Goal: Task Accomplishment & Management: Complete application form

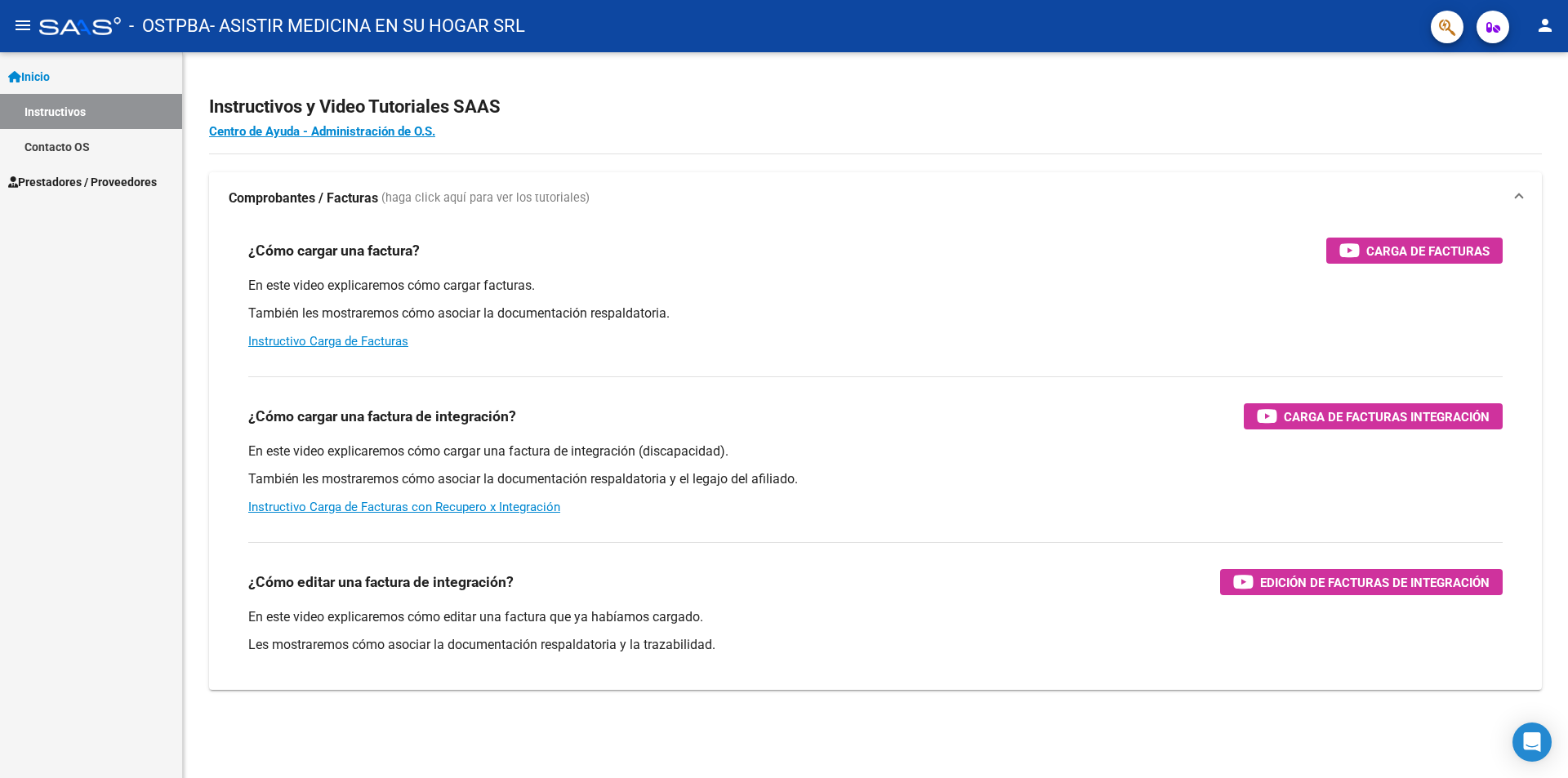
click at [59, 182] on span "Prestadores / Proveedores" at bounding box center [81, 182] width 148 height 18
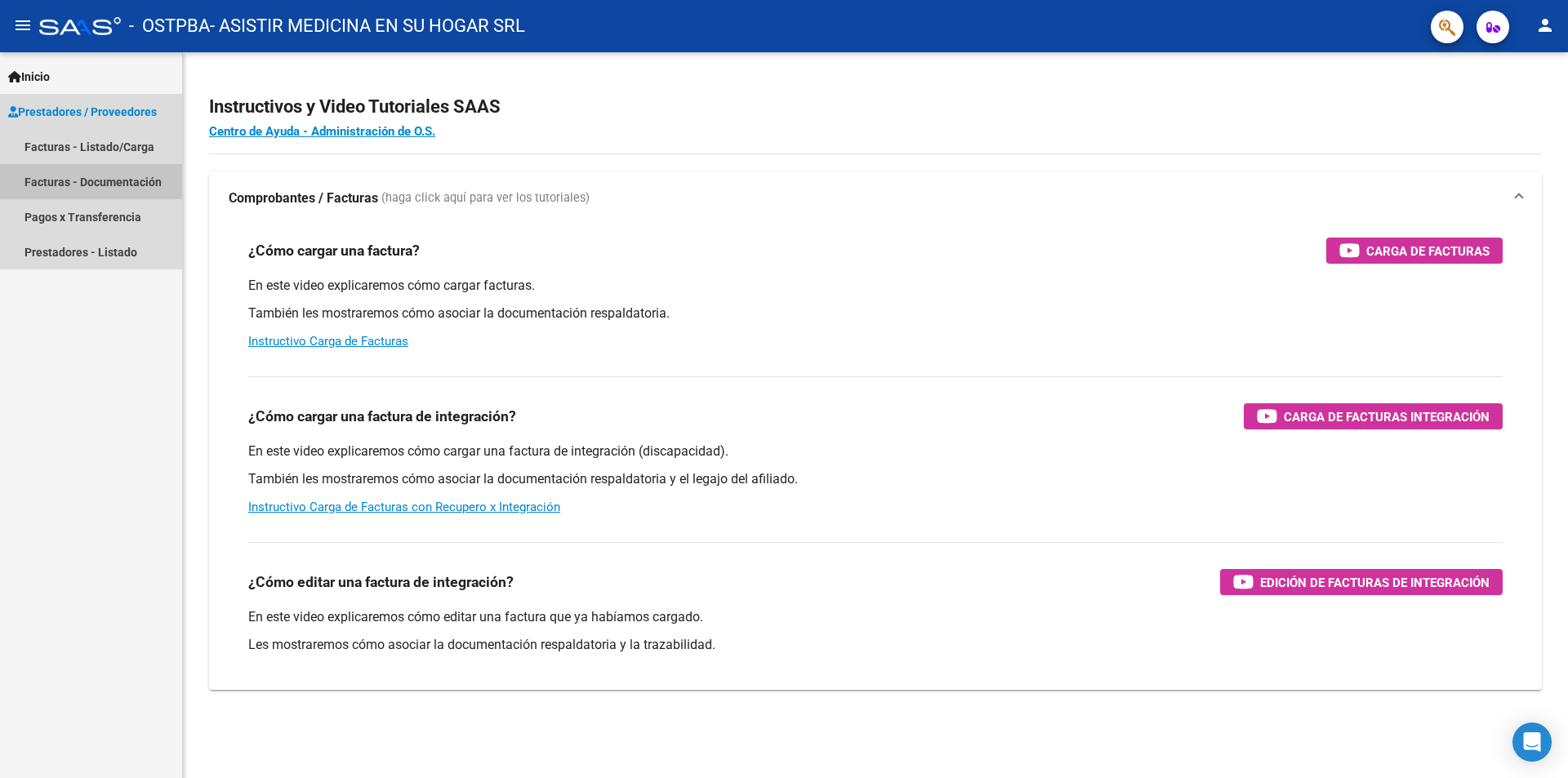
click at [59, 182] on link "Facturas - Documentación" at bounding box center [91, 181] width 182 height 35
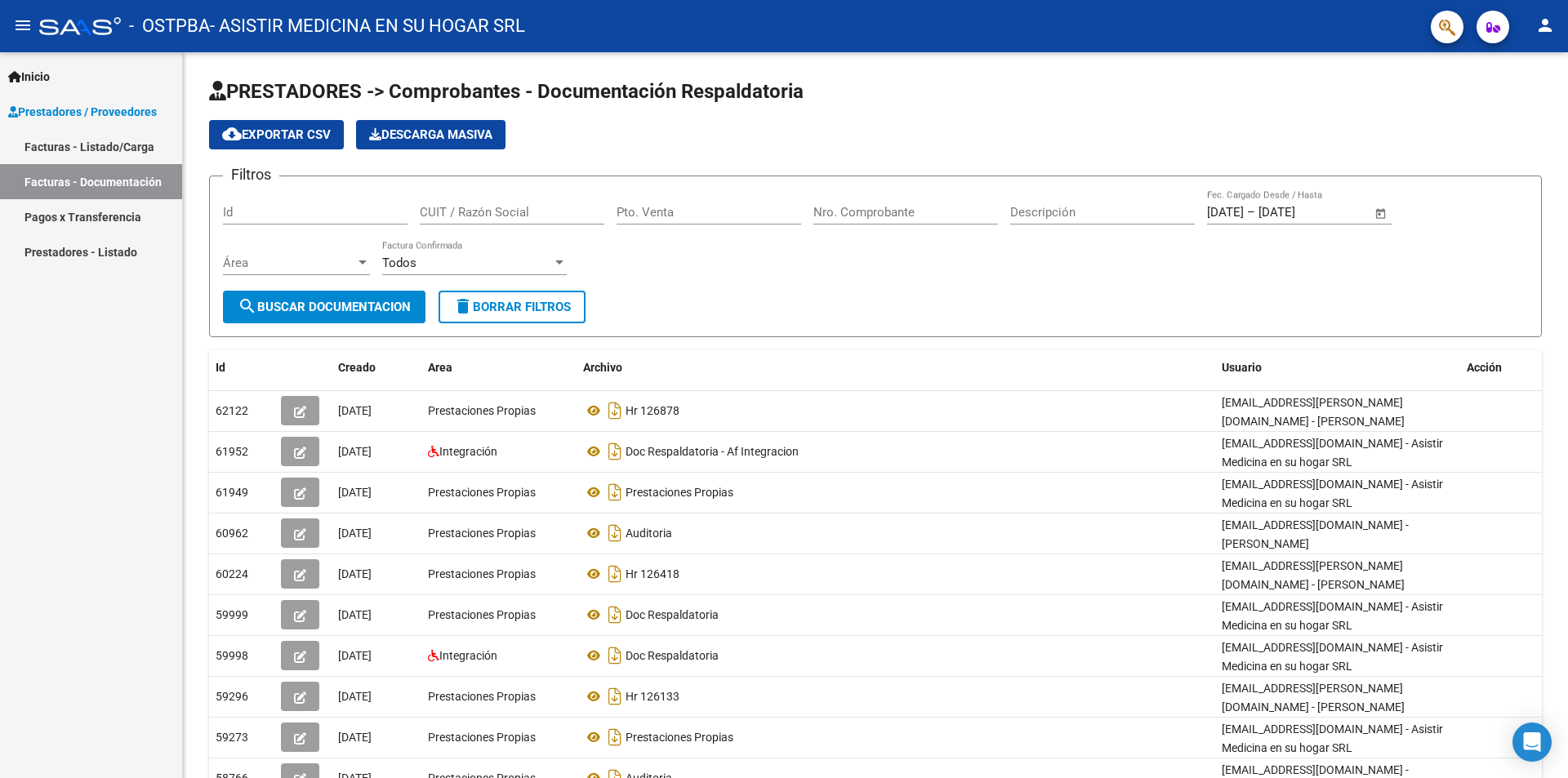
click at [80, 143] on link "Facturas - Listado/Carga" at bounding box center [91, 146] width 182 height 35
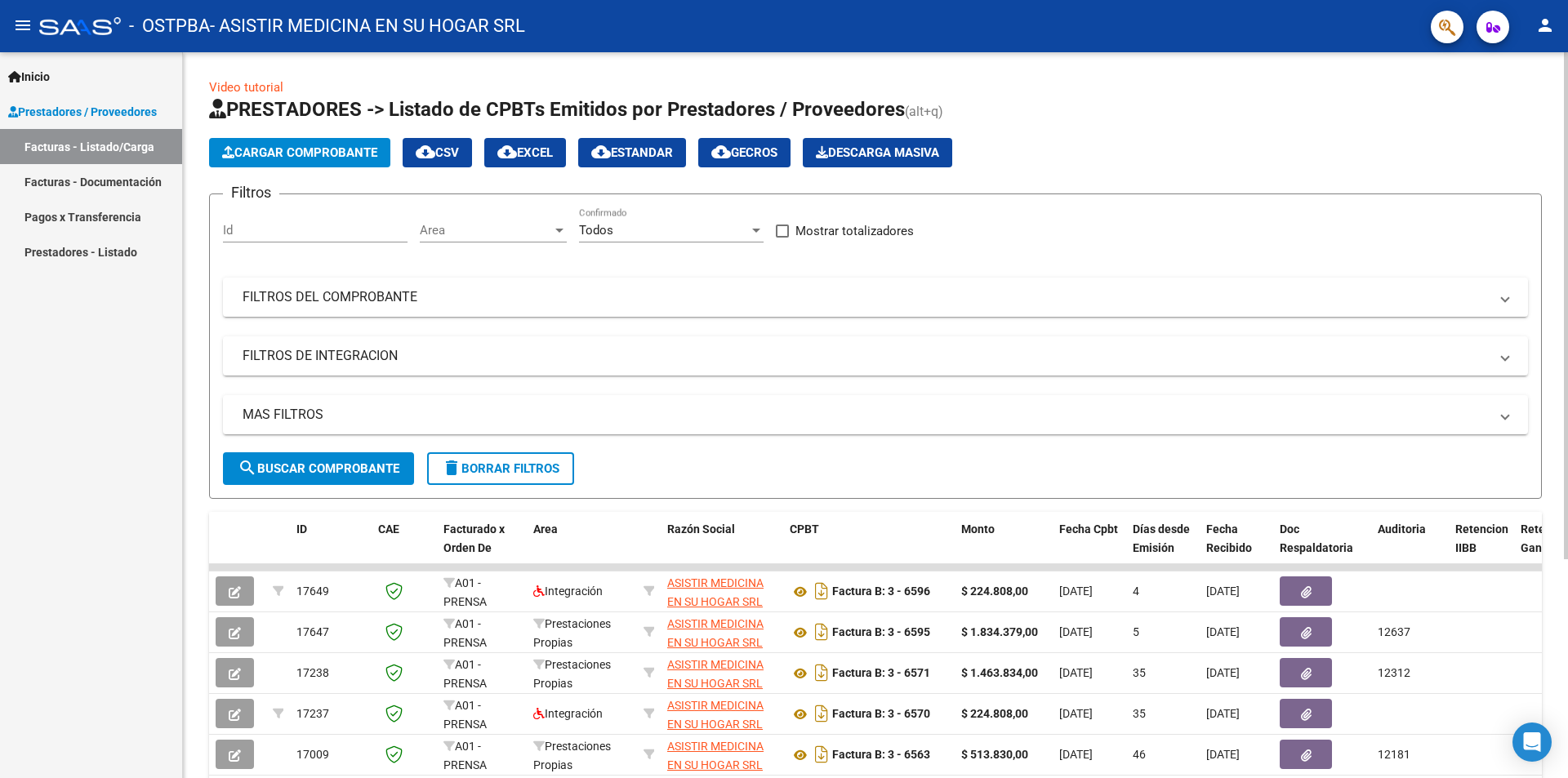
click at [319, 149] on span "Cargar Comprobante" at bounding box center [299, 152] width 155 height 15
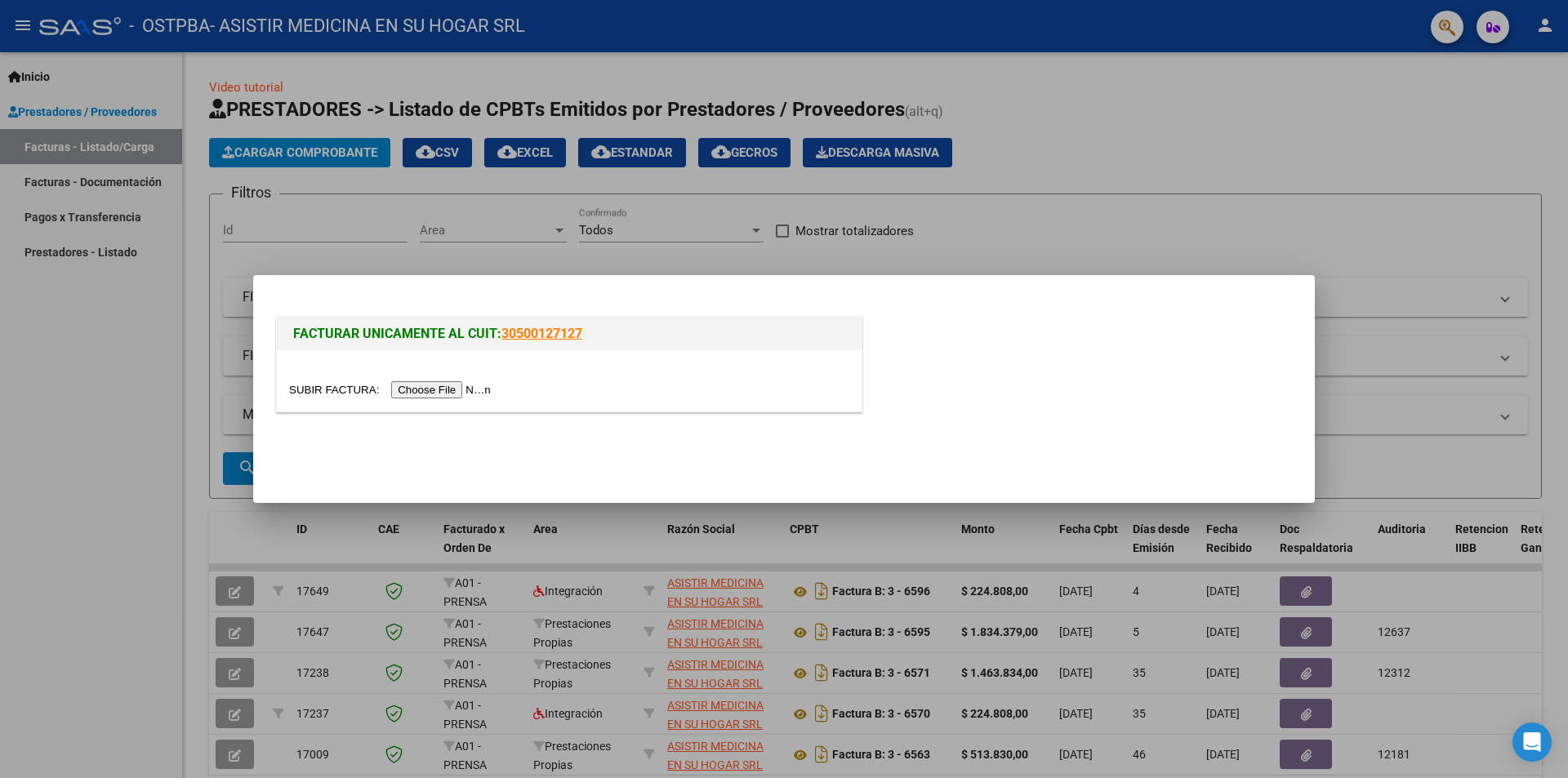
click at [461, 389] on input "file" at bounding box center [392, 390] width 206 height 17
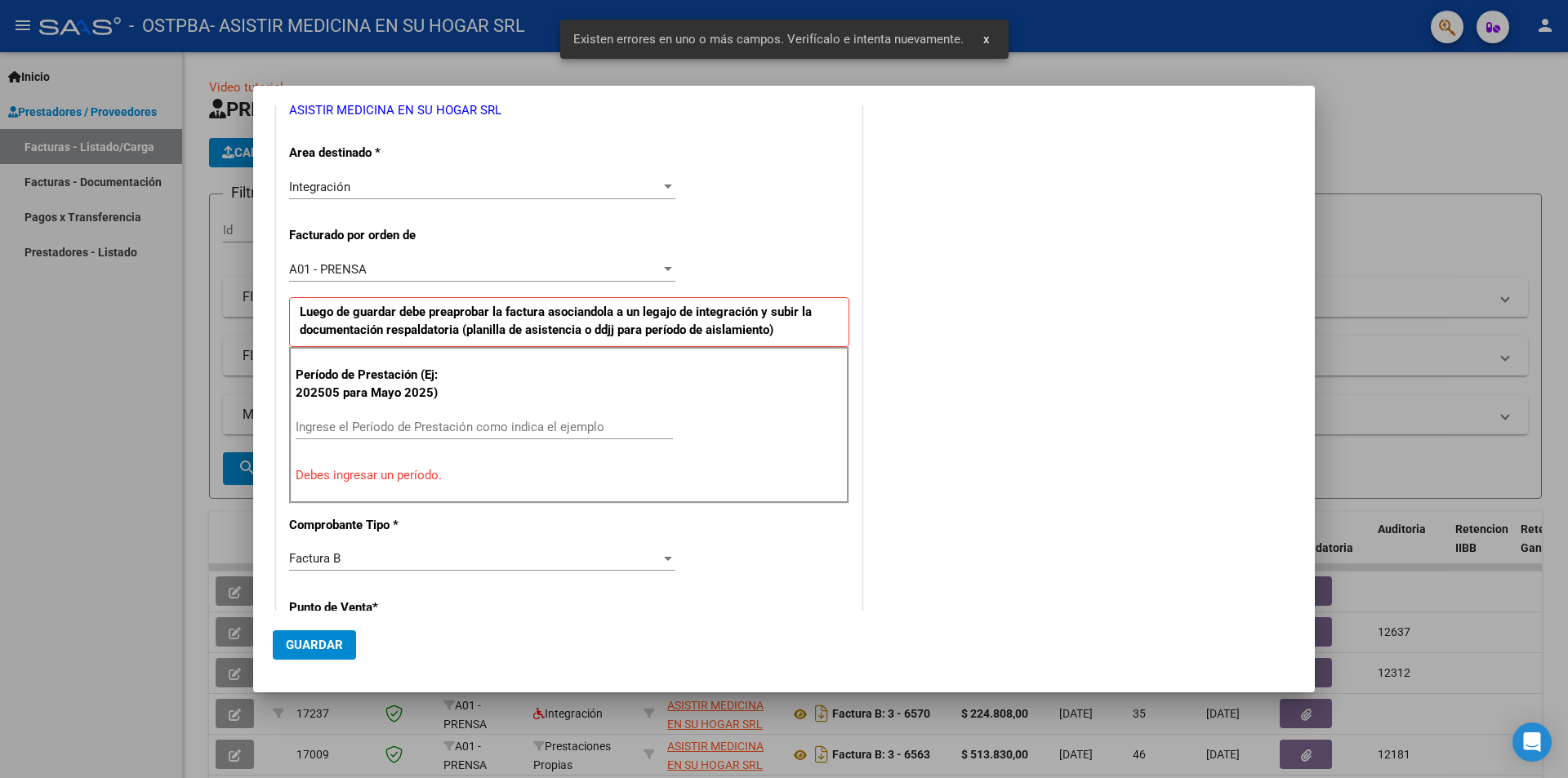
scroll to position [308, 0]
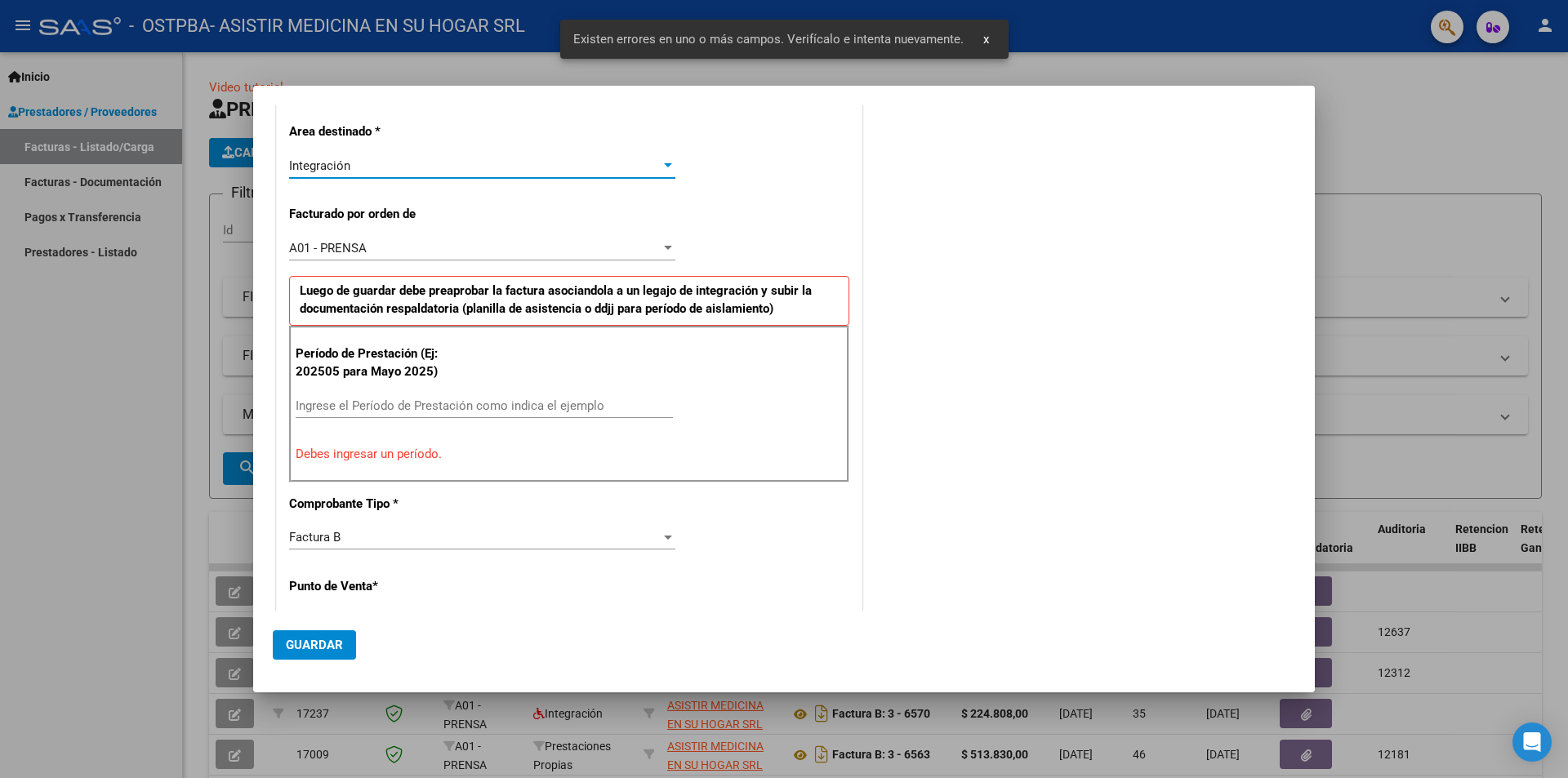
click at [664, 165] on div at bounding box center [668, 166] width 8 height 4
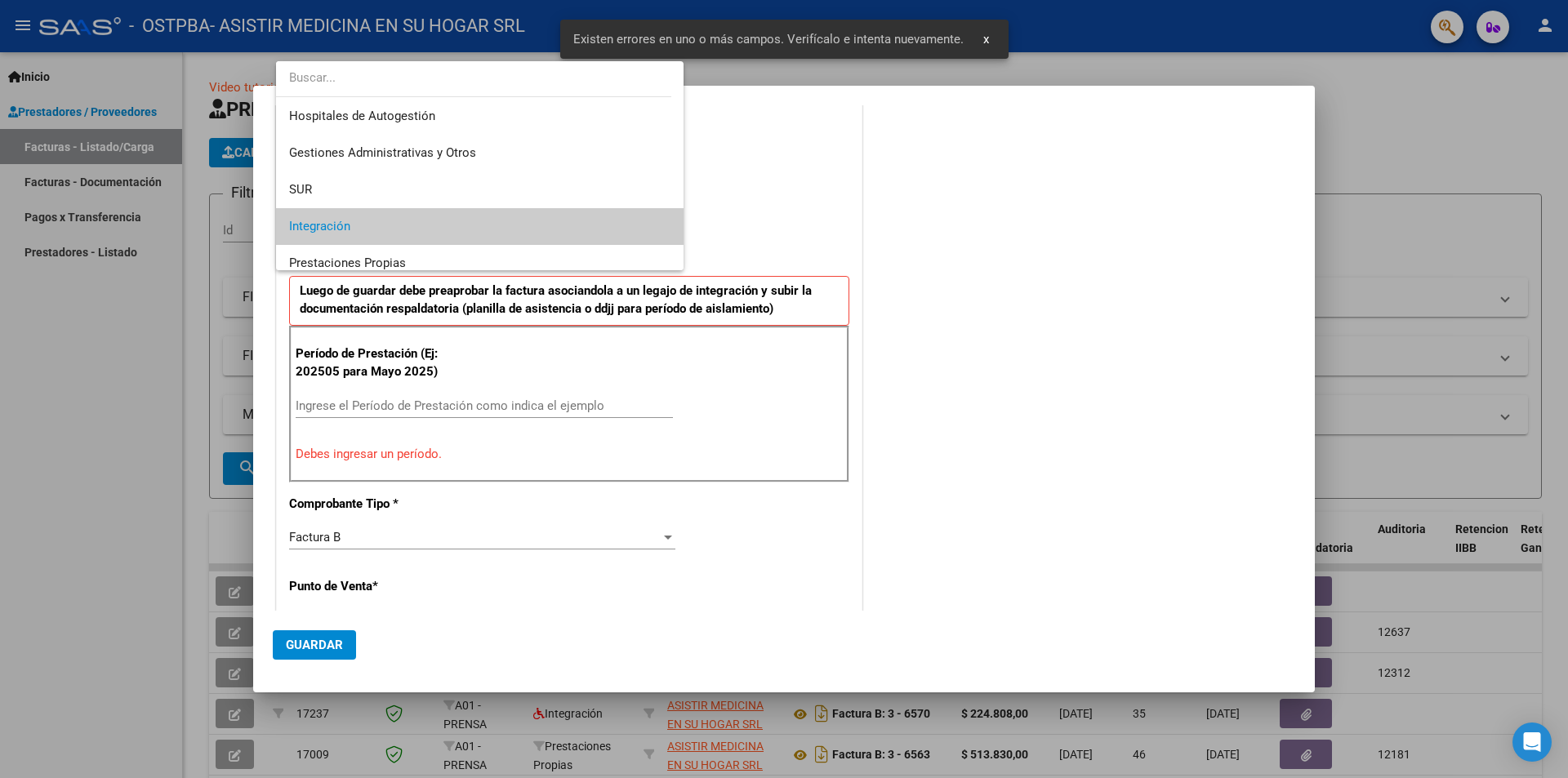
scroll to position [61, 0]
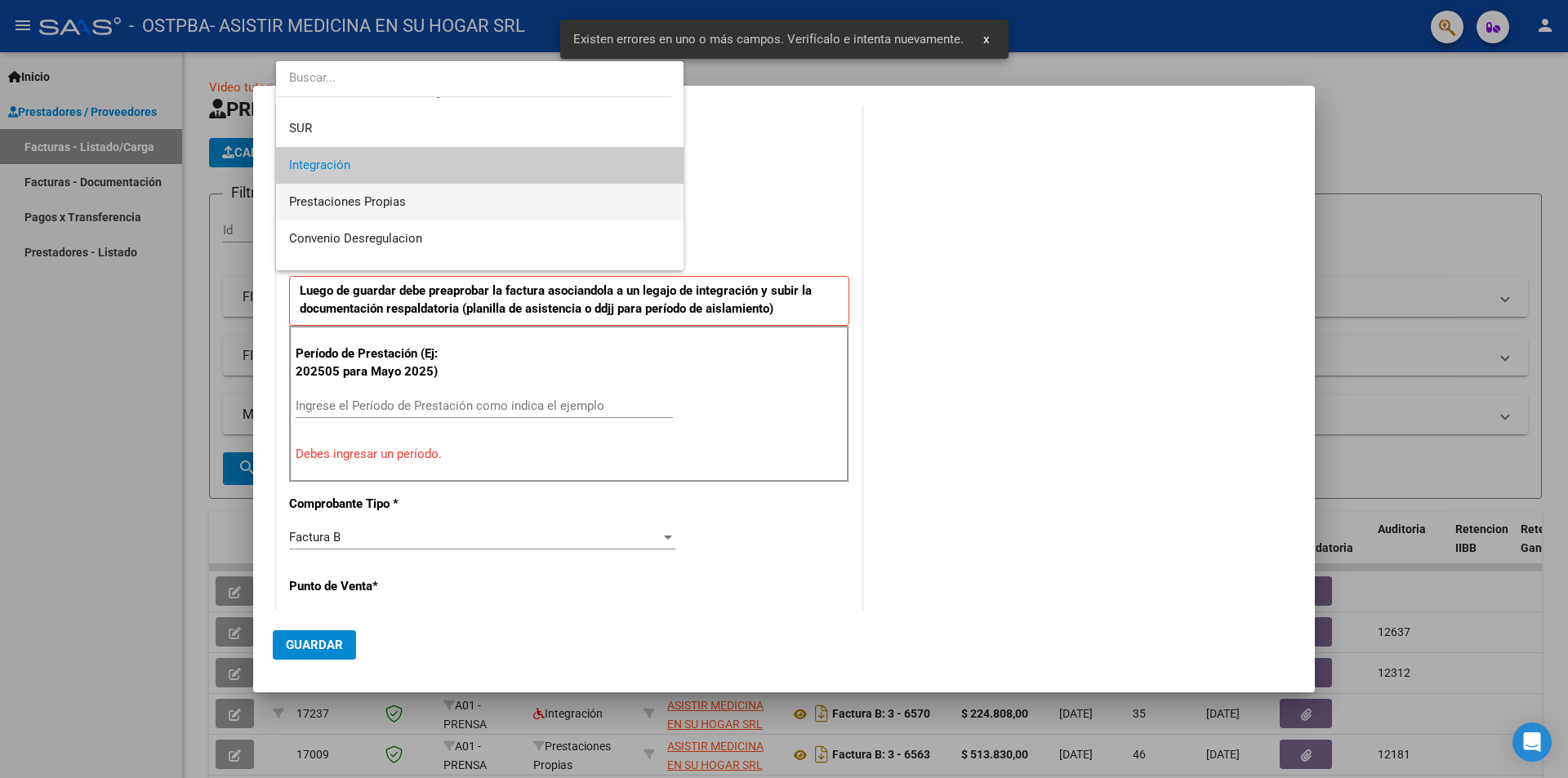
click at [468, 202] on span "Prestaciones Propias" at bounding box center [480, 202] width 382 height 37
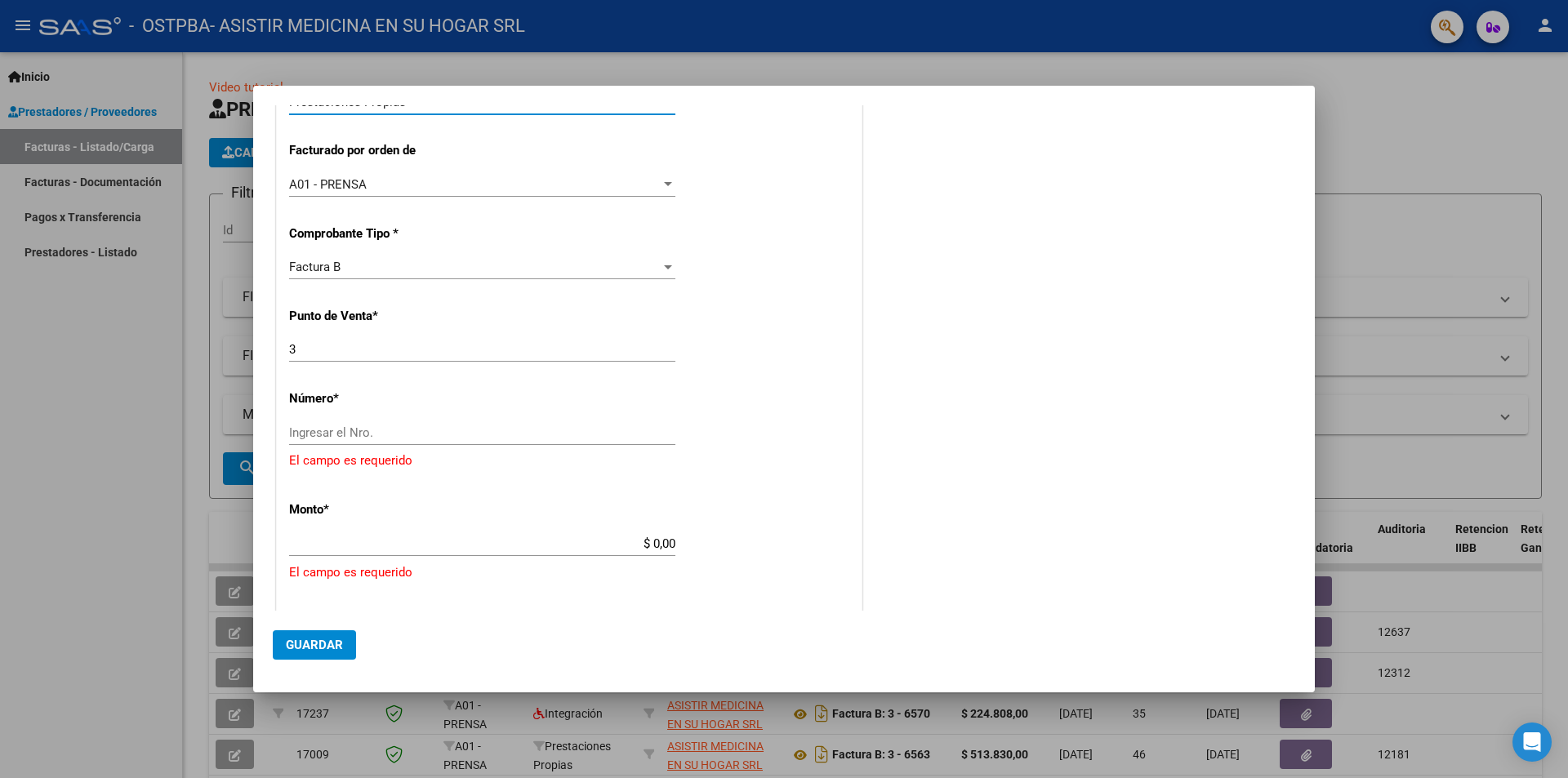
scroll to position [389, 0]
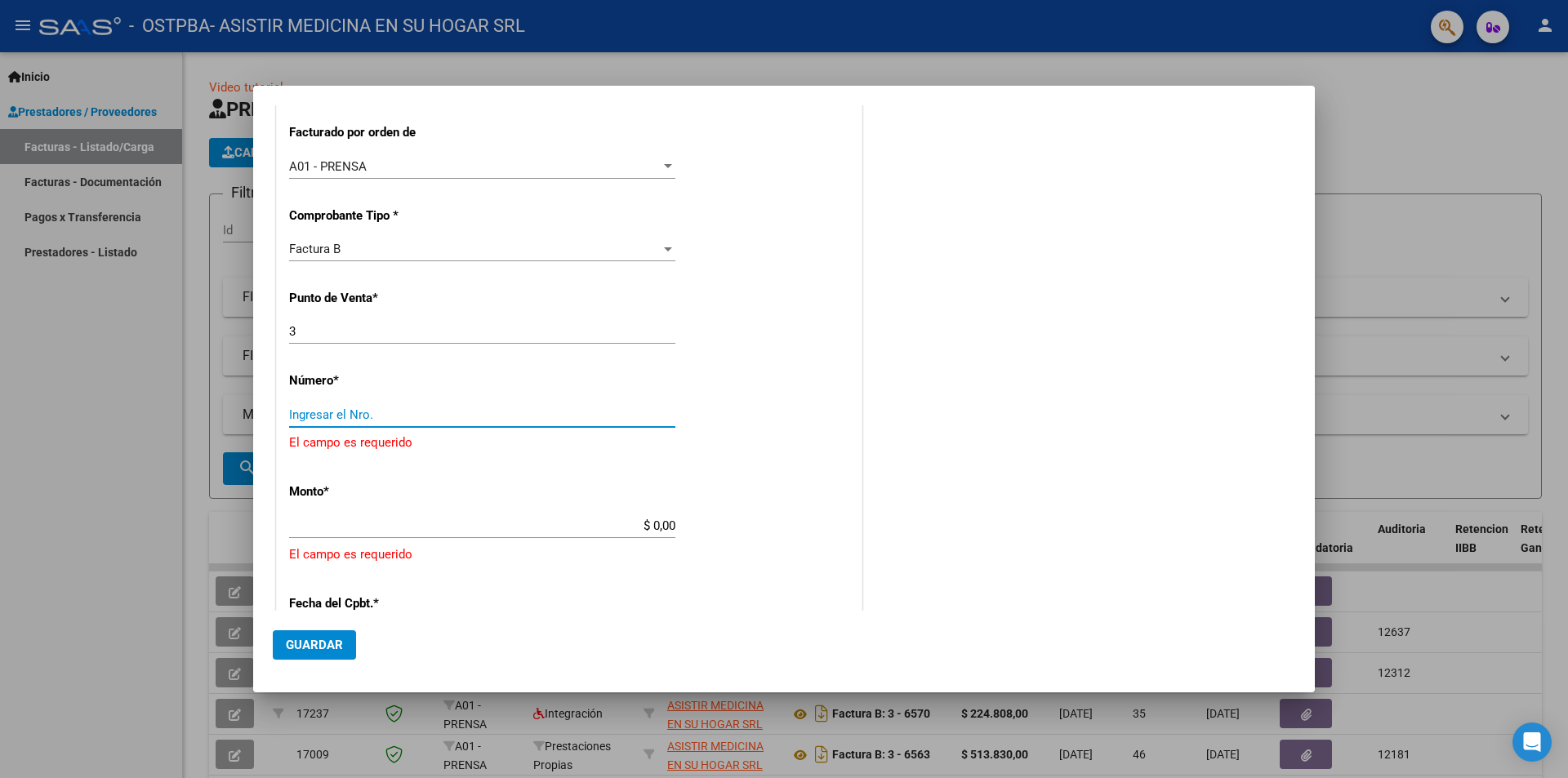
click at [453, 416] on input "Ingresar el Nro." at bounding box center [482, 414] width 387 height 15
type input "00006606"
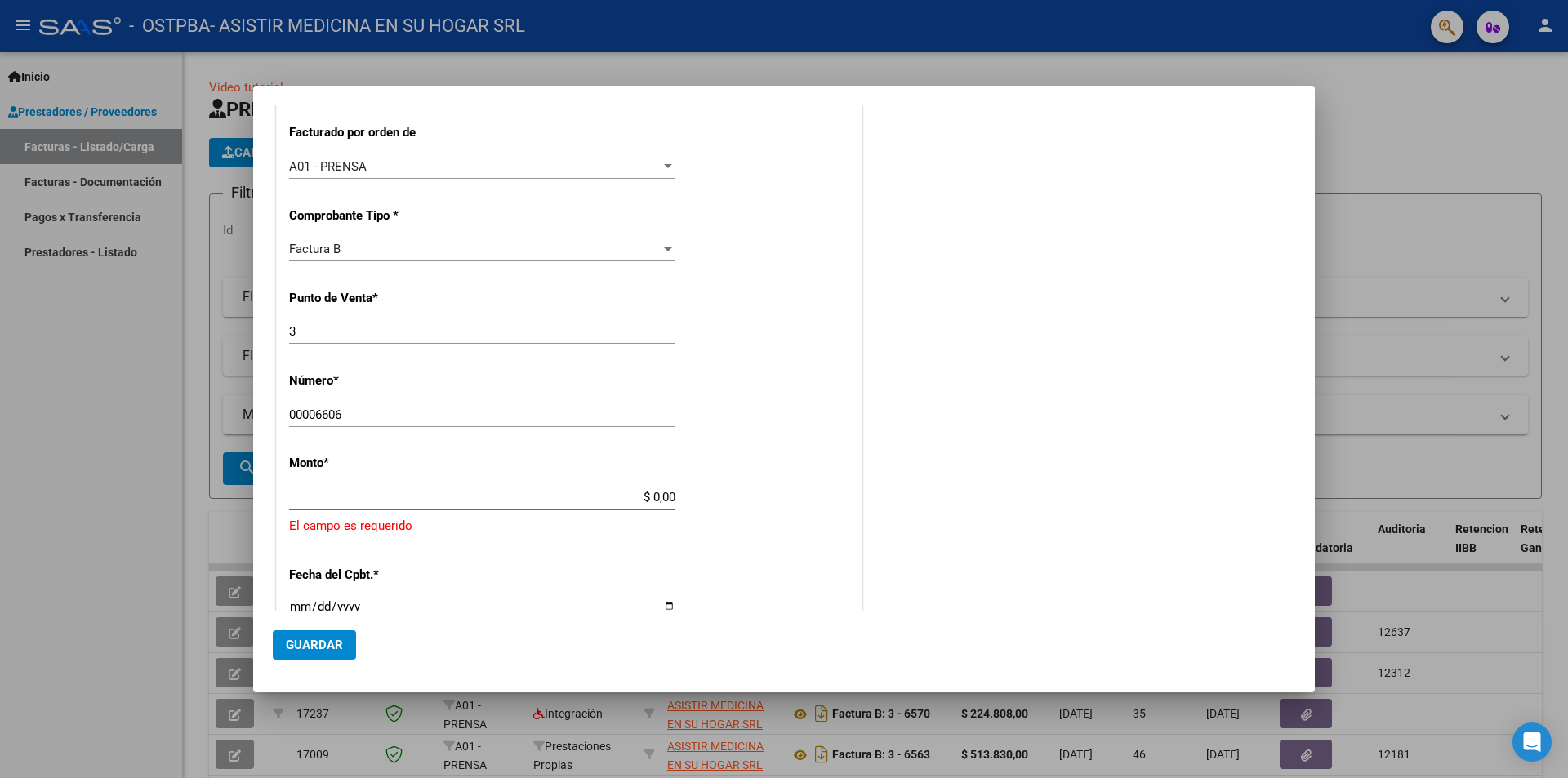
click at [650, 500] on input "$ 0,00" at bounding box center [482, 497] width 387 height 15
type input "$ 778.801,00"
click at [661, 576] on input "Ingresar la fecha" at bounding box center [482, 584] width 387 height 26
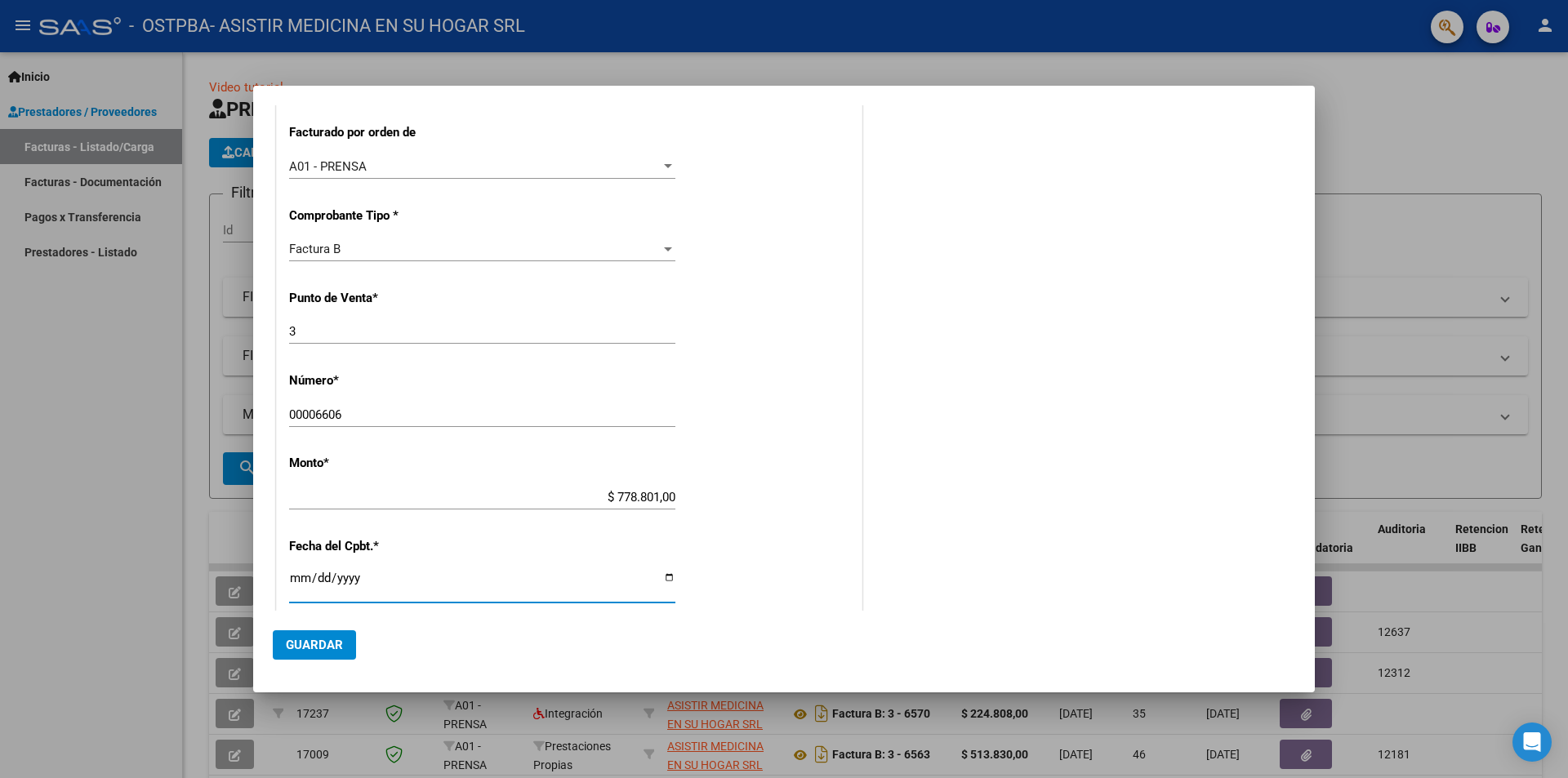
type input "[DATE]"
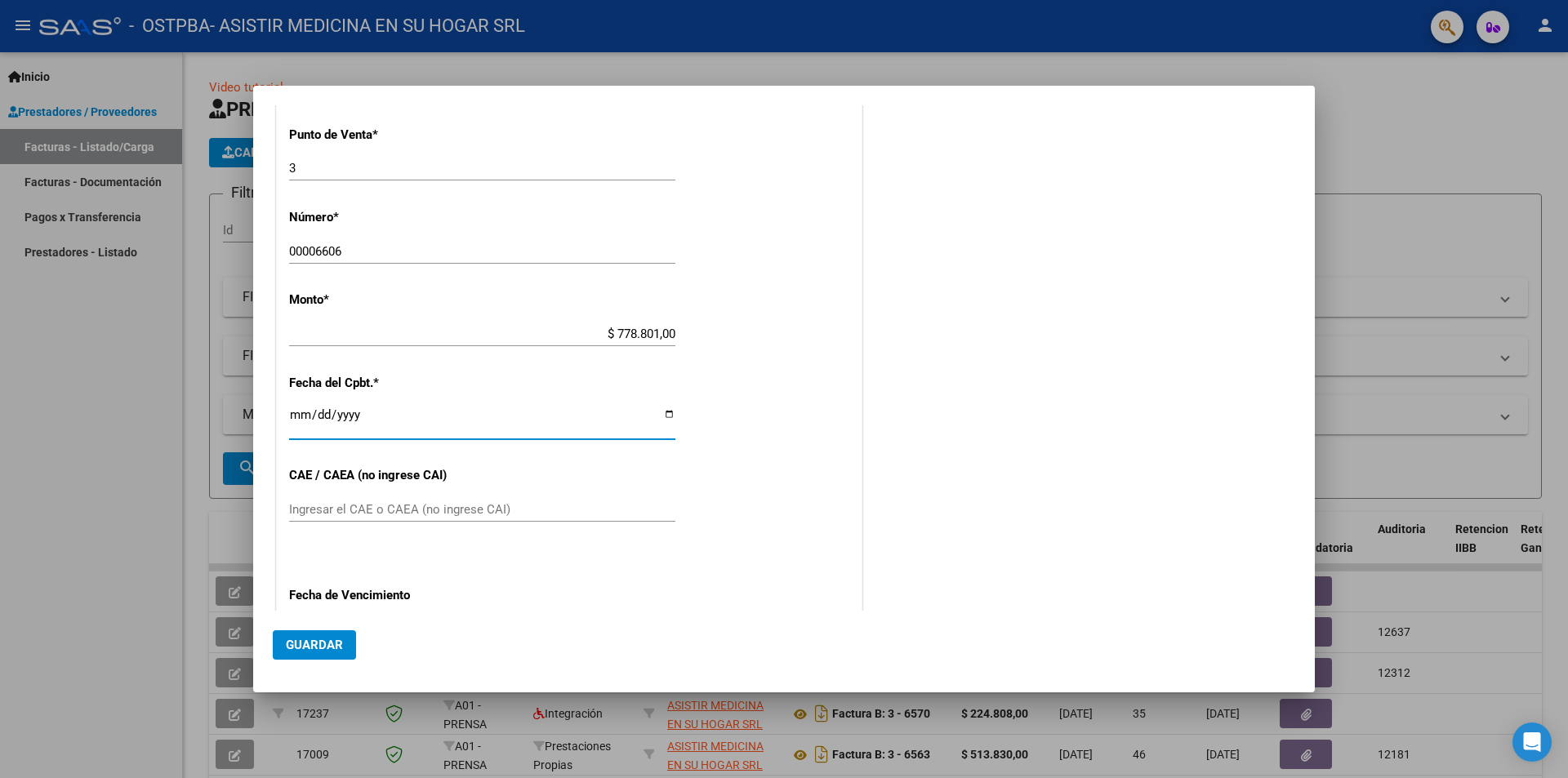
click at [328, 515] on input "Ingresar el CAE o CAEA (no ingrese CAI)" at bounding box center [482, 509] width 387 height 15
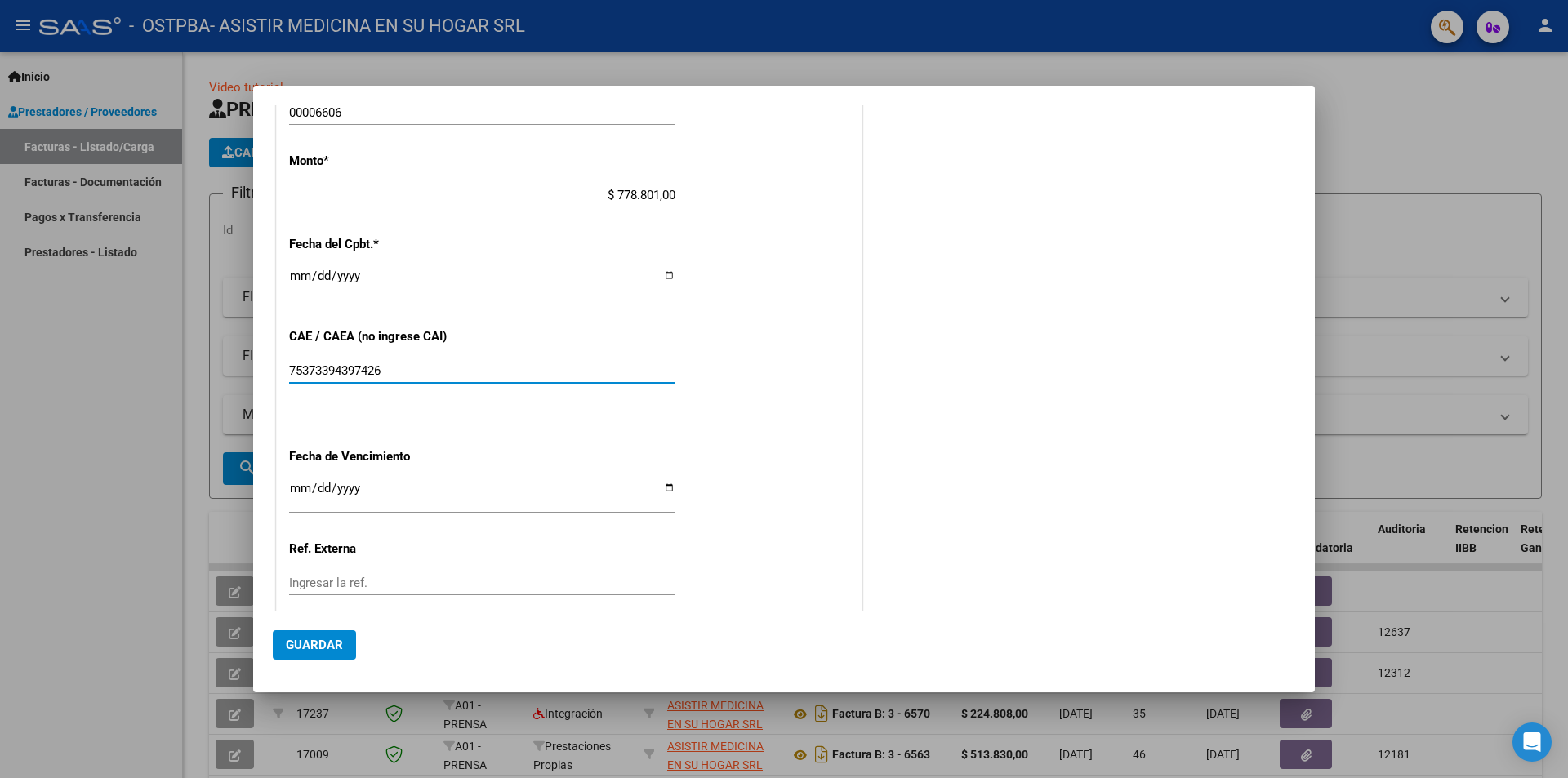
scroll to position [791, 0]
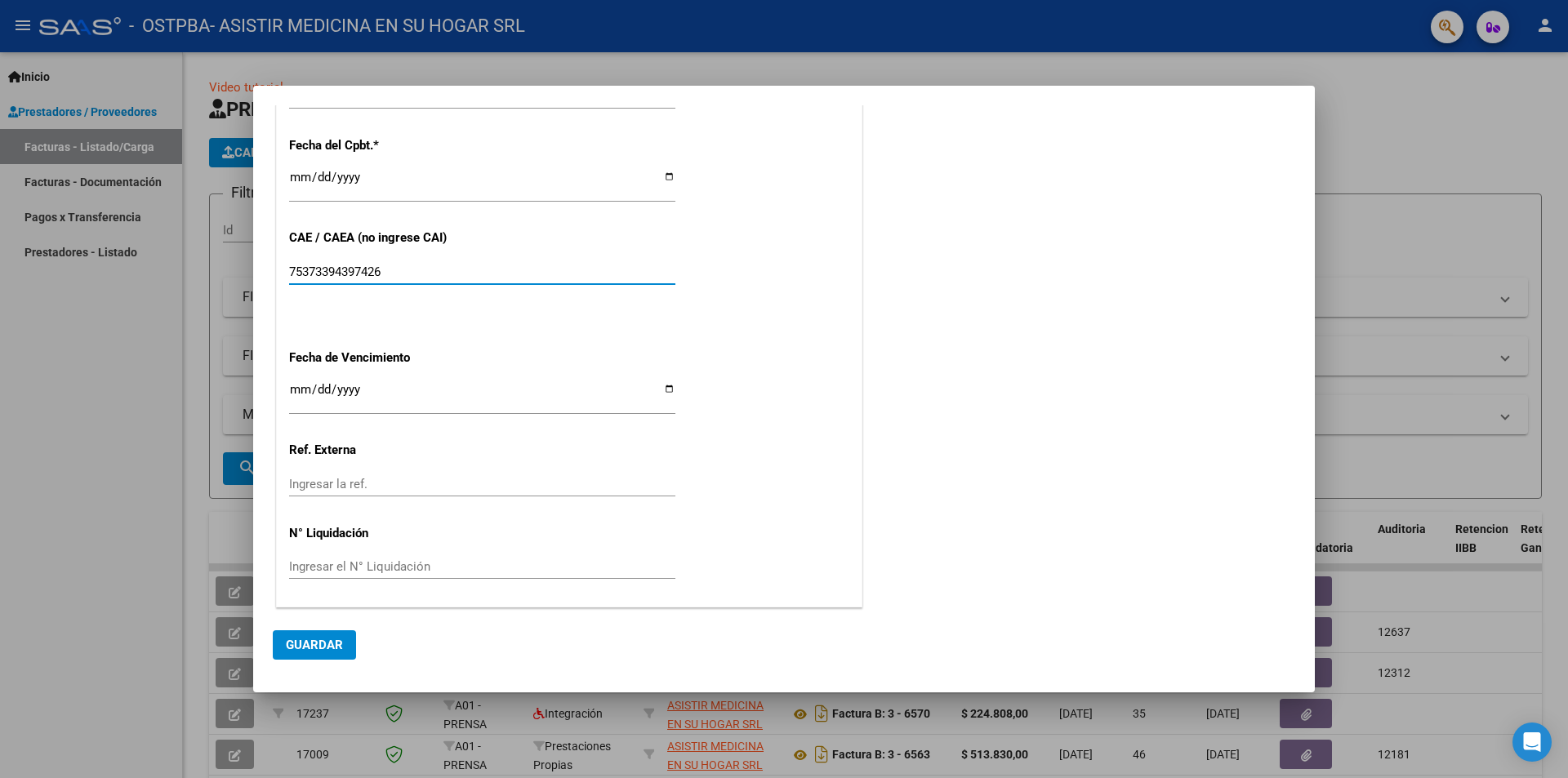
type input "75373394397426"
click at [660, 391] on input "Ingresar la fecha" at bounding box center [482, 395] width 387 height 26
type input "[DATE]"
click at [407, 481] on input "Ingresar la ref." at bounding box center [482, 483] width 387 height 15
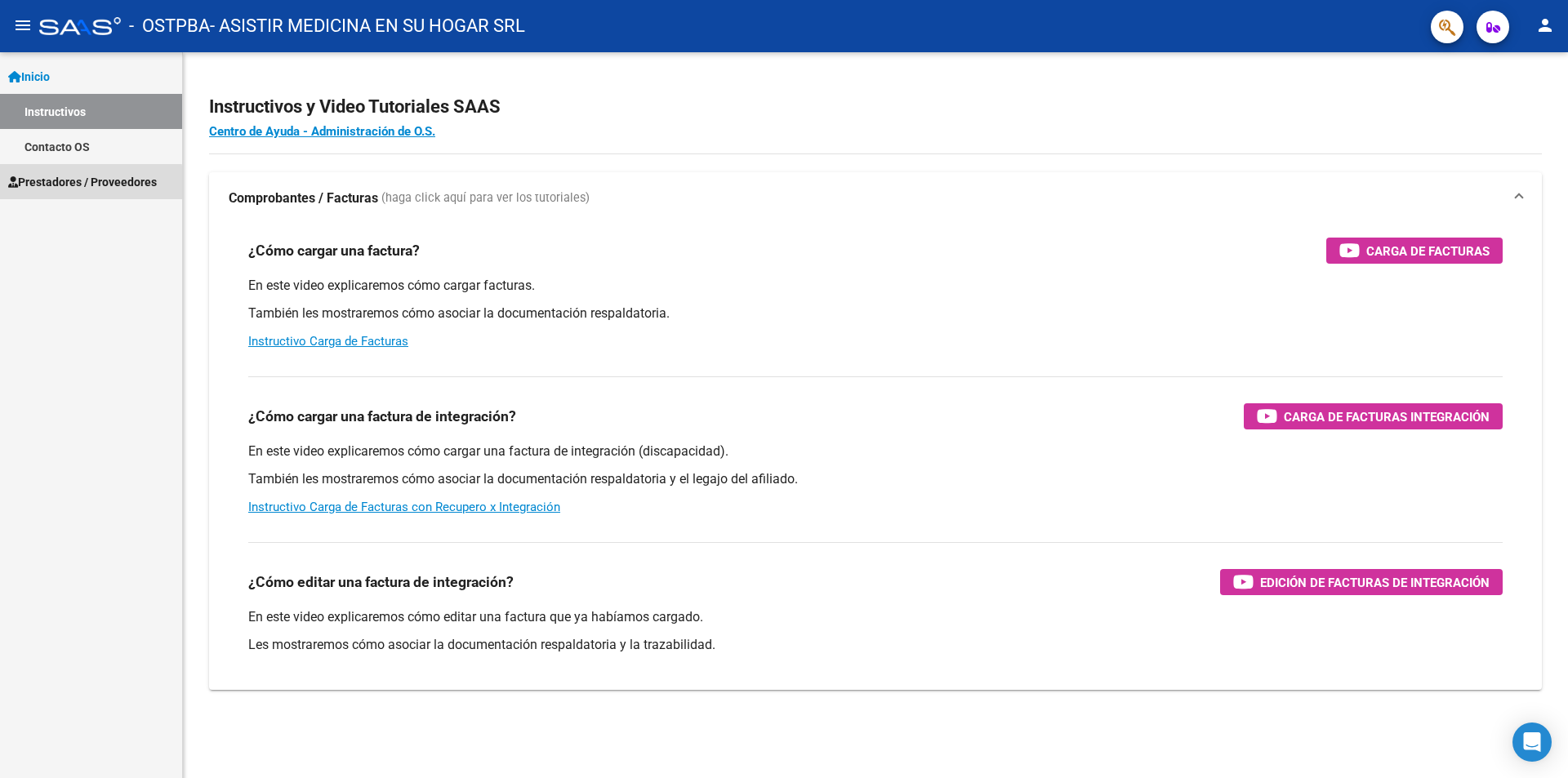
click at [70, 184] on span "Prestadores / Proveedores" at bounding box center [81, 182] width 148 height 18
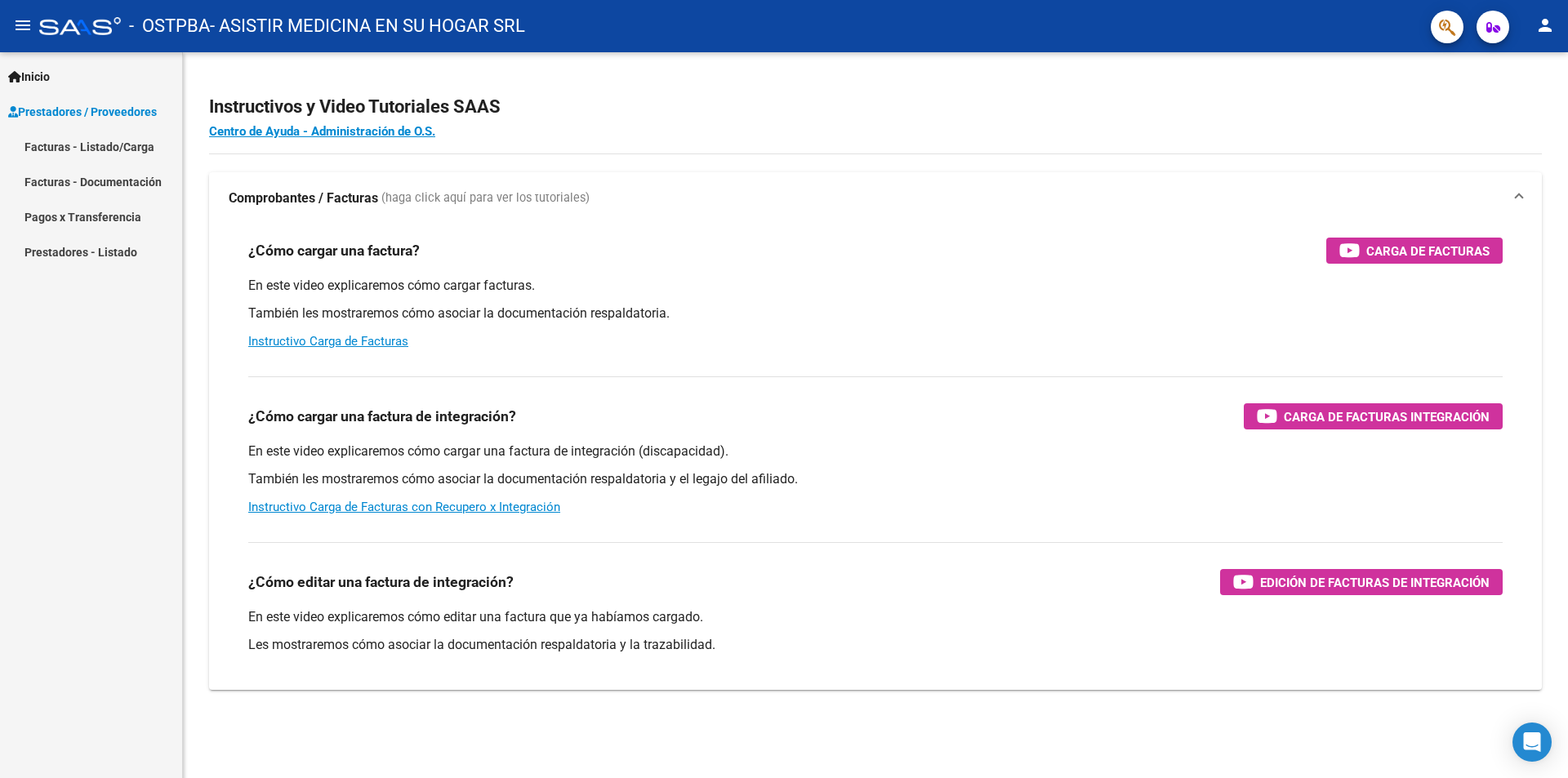
click at [93, 147] on link "Facturas - Listado/Carga" at bounding box center [91, 146] width 182 height 35
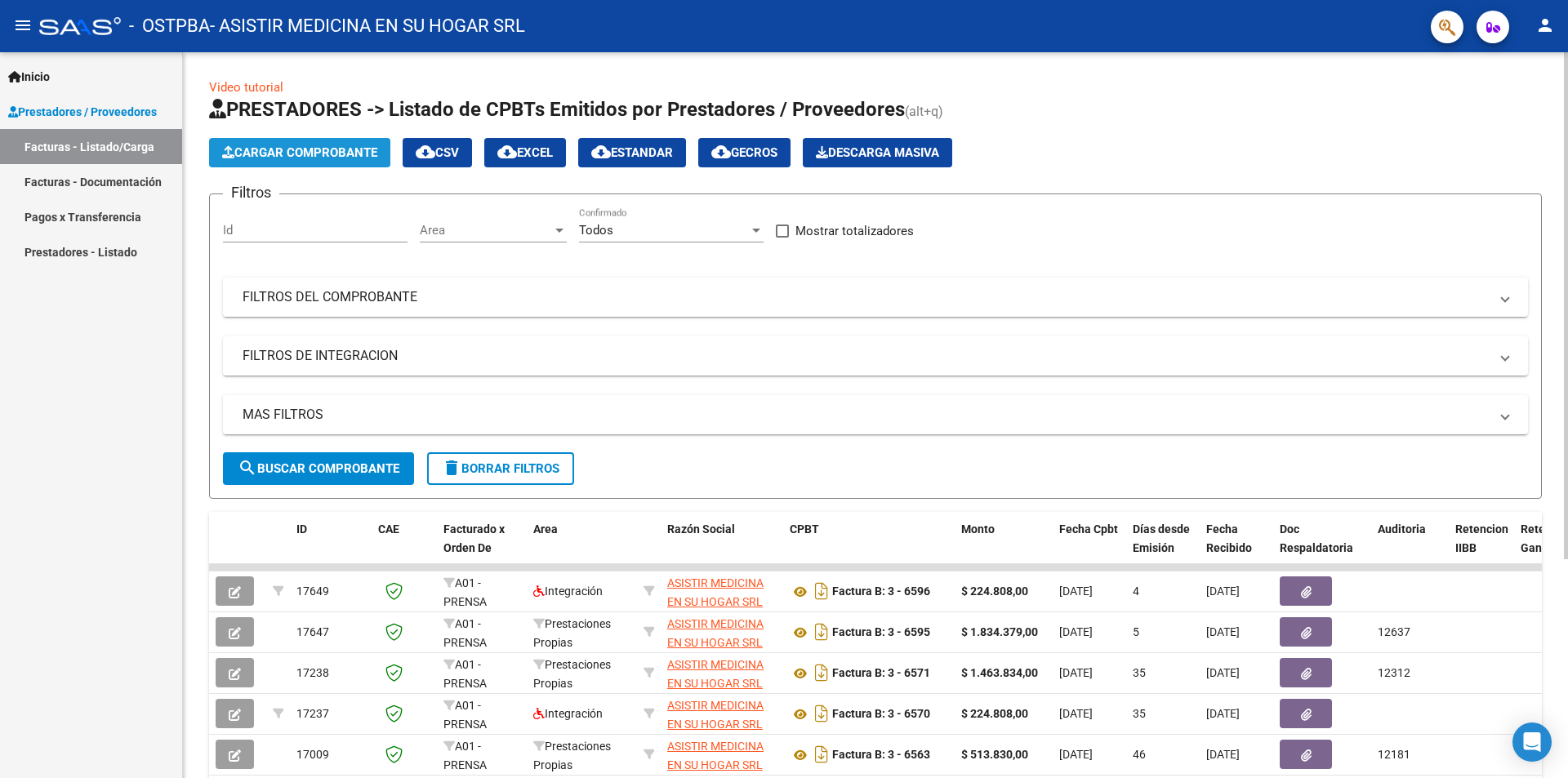
click at [301, 151] on span "Cargar Comprobante" at bounding box center [299, 152] width 155 height 15
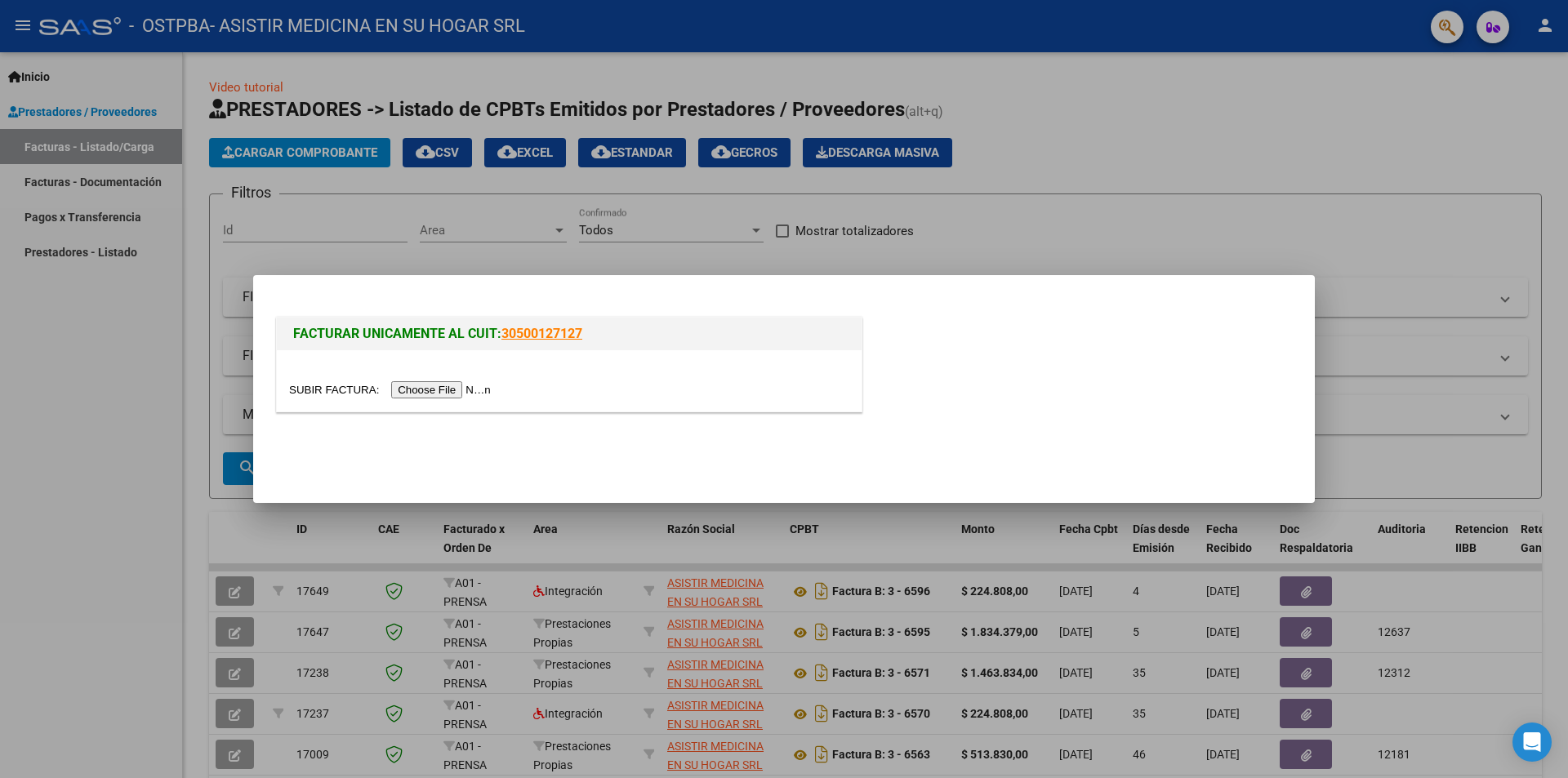
click at [464, 385] on input "file" at bounding box center [392, 390] width 206 height 17
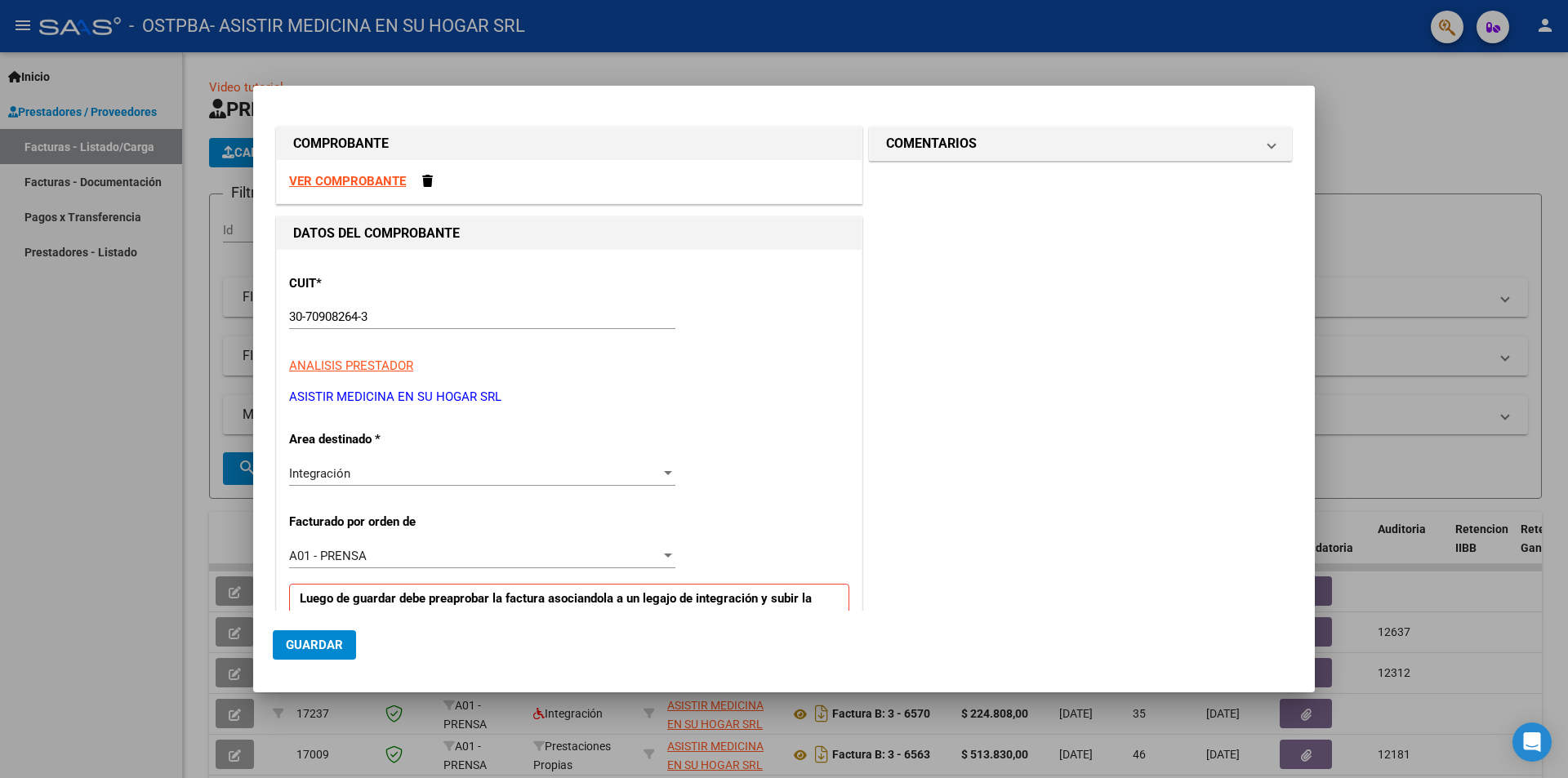
click at [664, 469] on div at bounding box center [668, 473] width 15 height 13
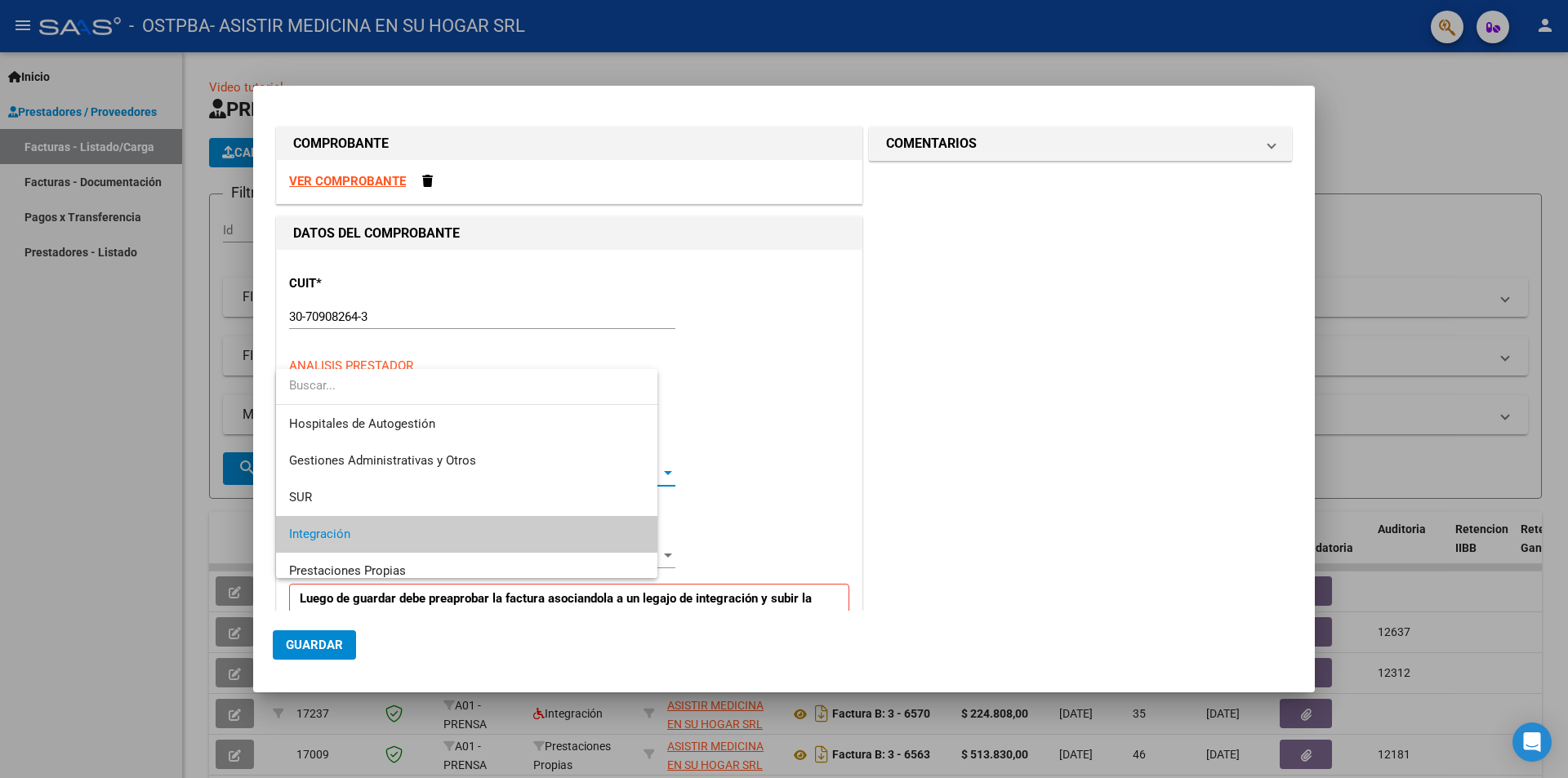
scroll to position [61, 0]
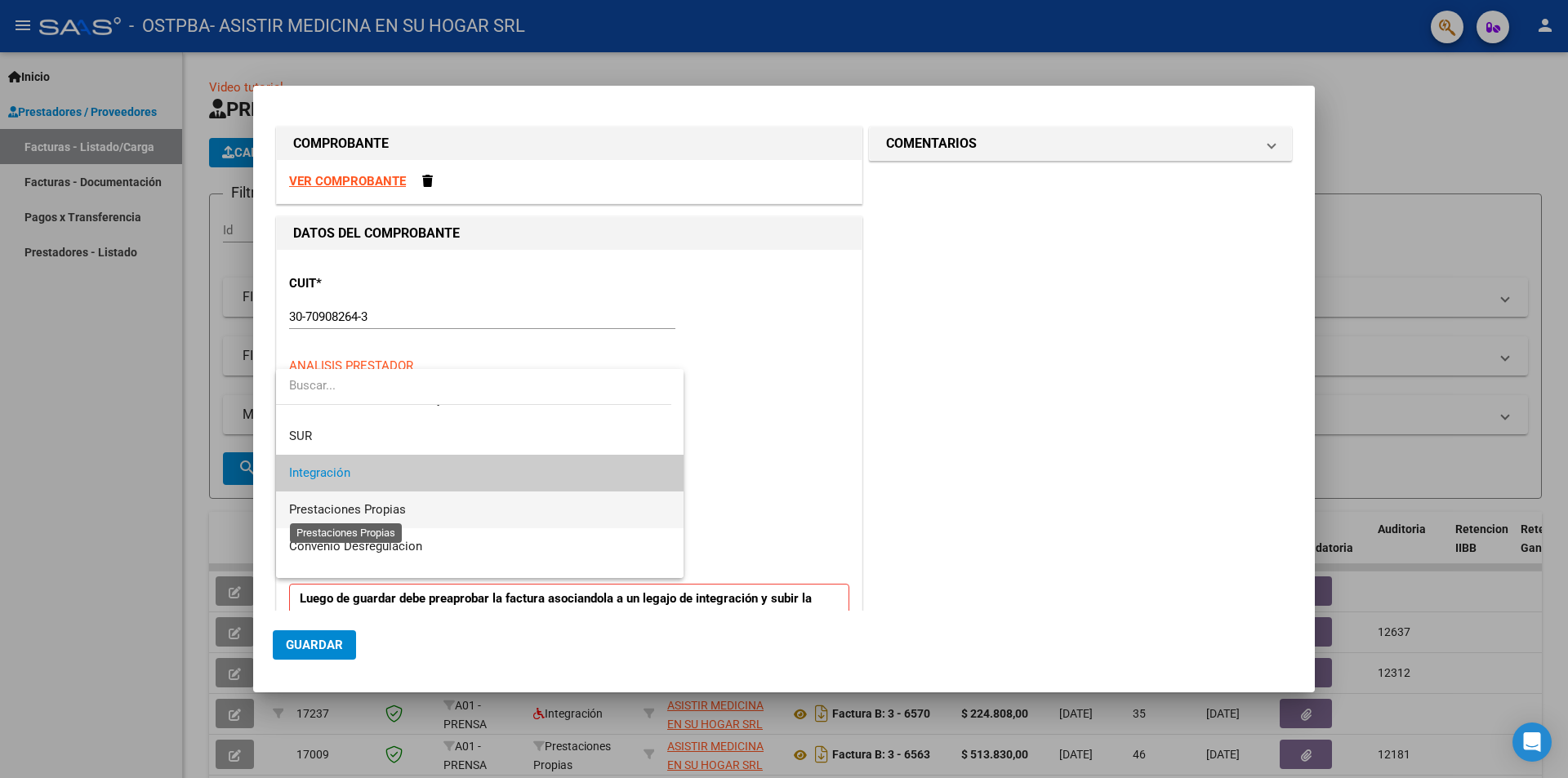
click at [387, 512] on span "Prestaciones Propias" at bounding box center [347, 509] width 117 height 15
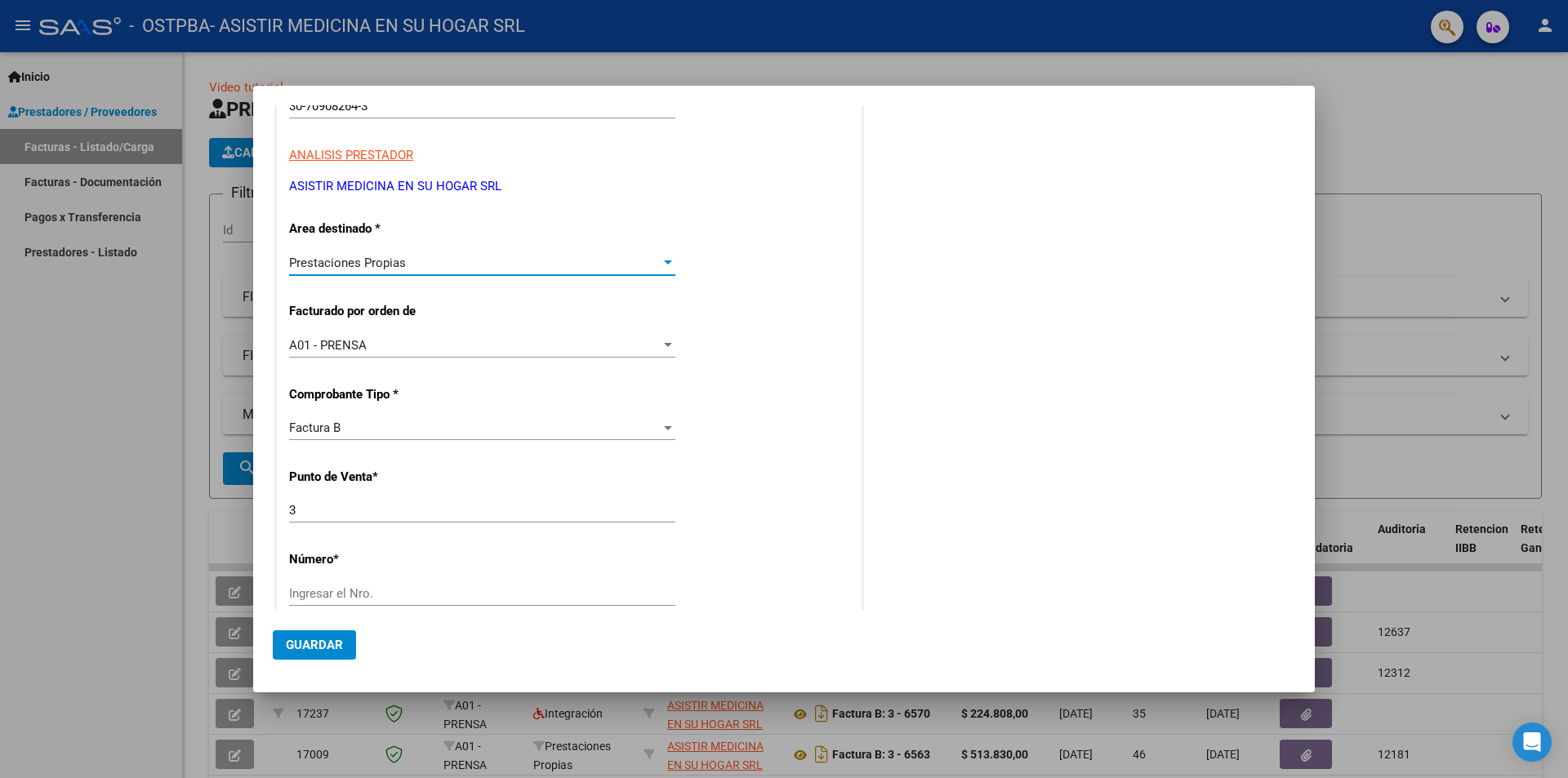
scroll to position [327, 0]
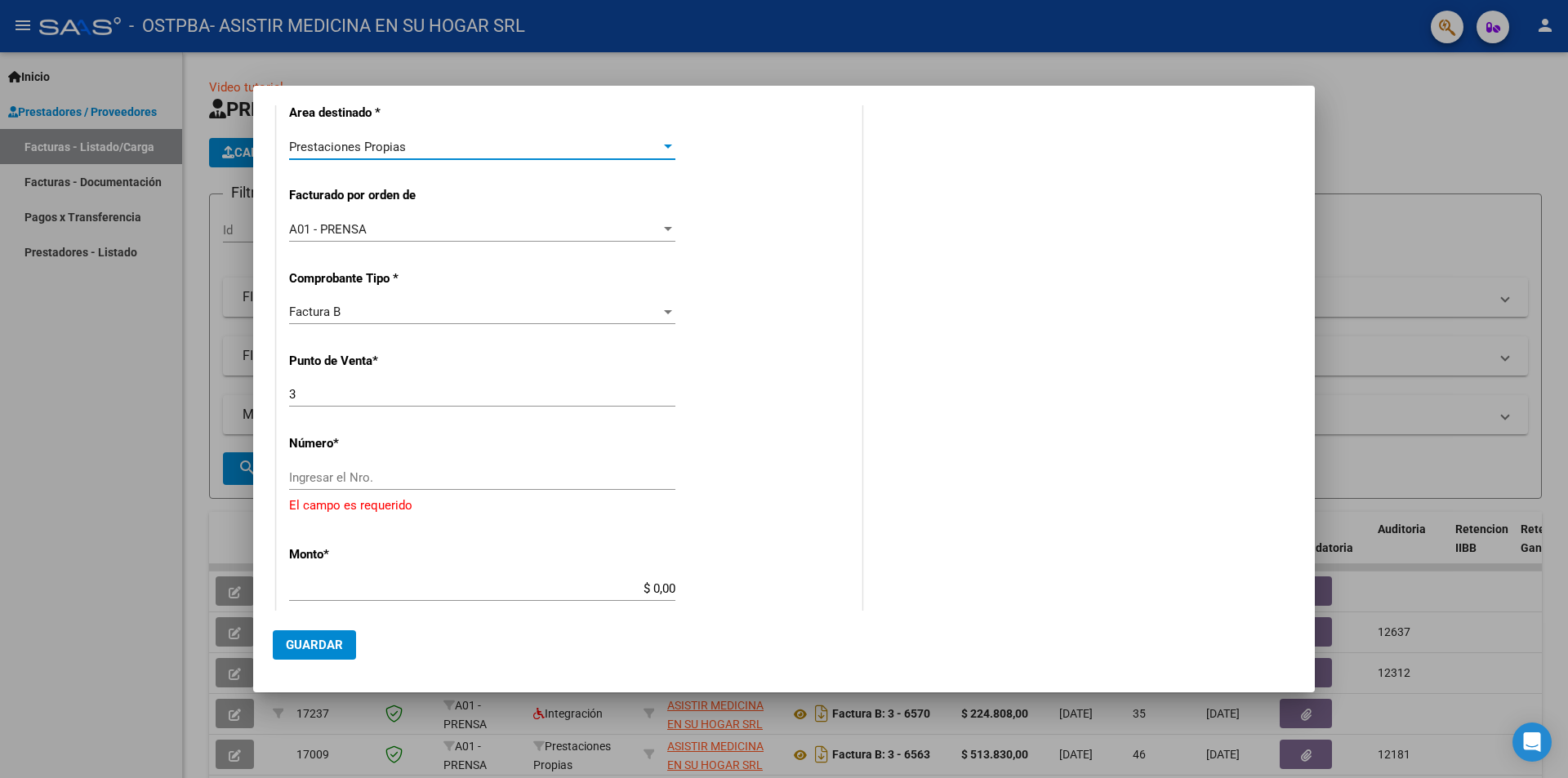
click at [378, 470] on input "Ingresar el Nro." at bounding box center [482, 477] width 387 height 15
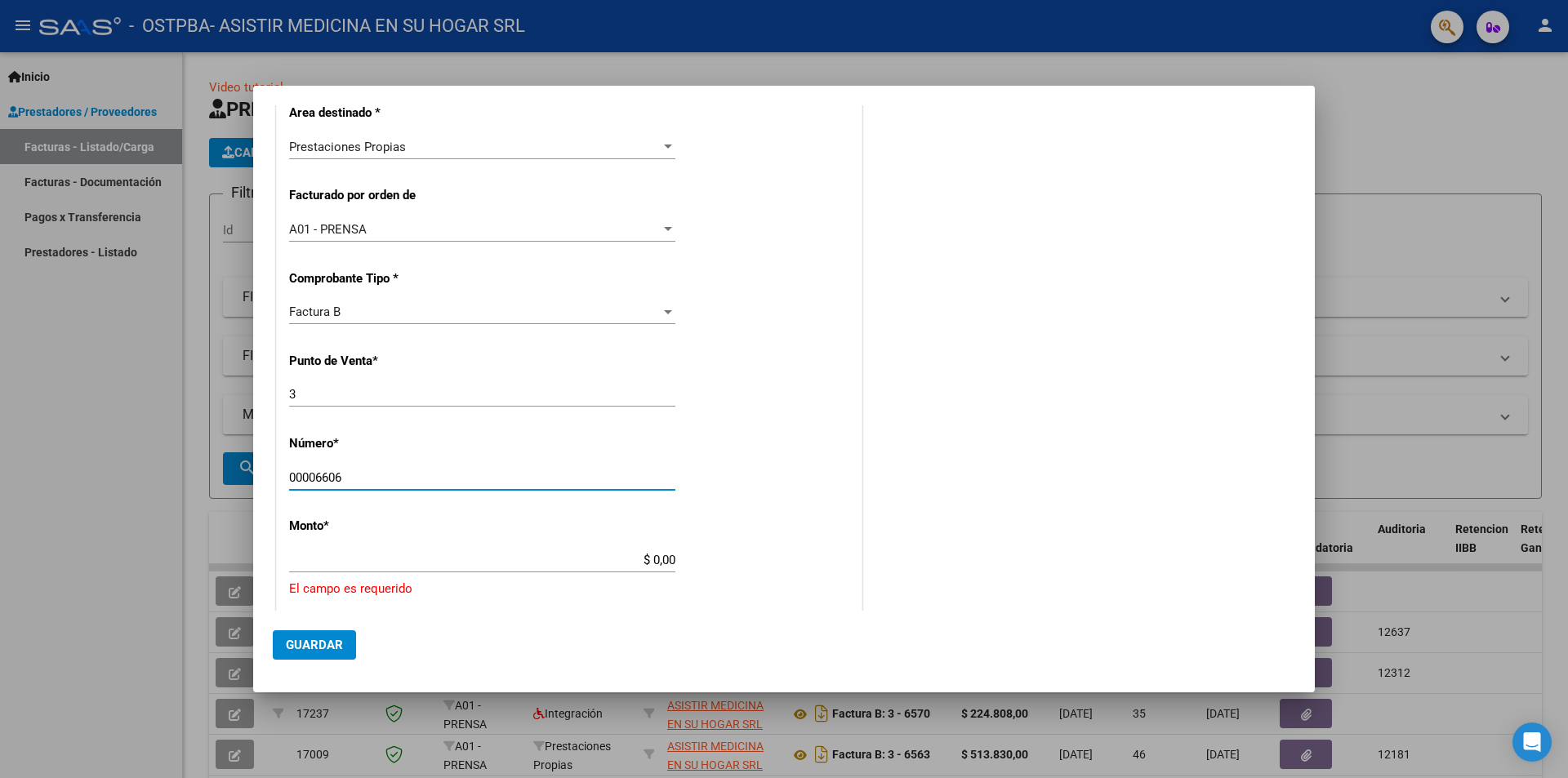
type input "00006606"
click at [652, 564] on input "$ 0,00" at bounding box center [482, 559] width 387 height 15
type input "$ 778.801,00"
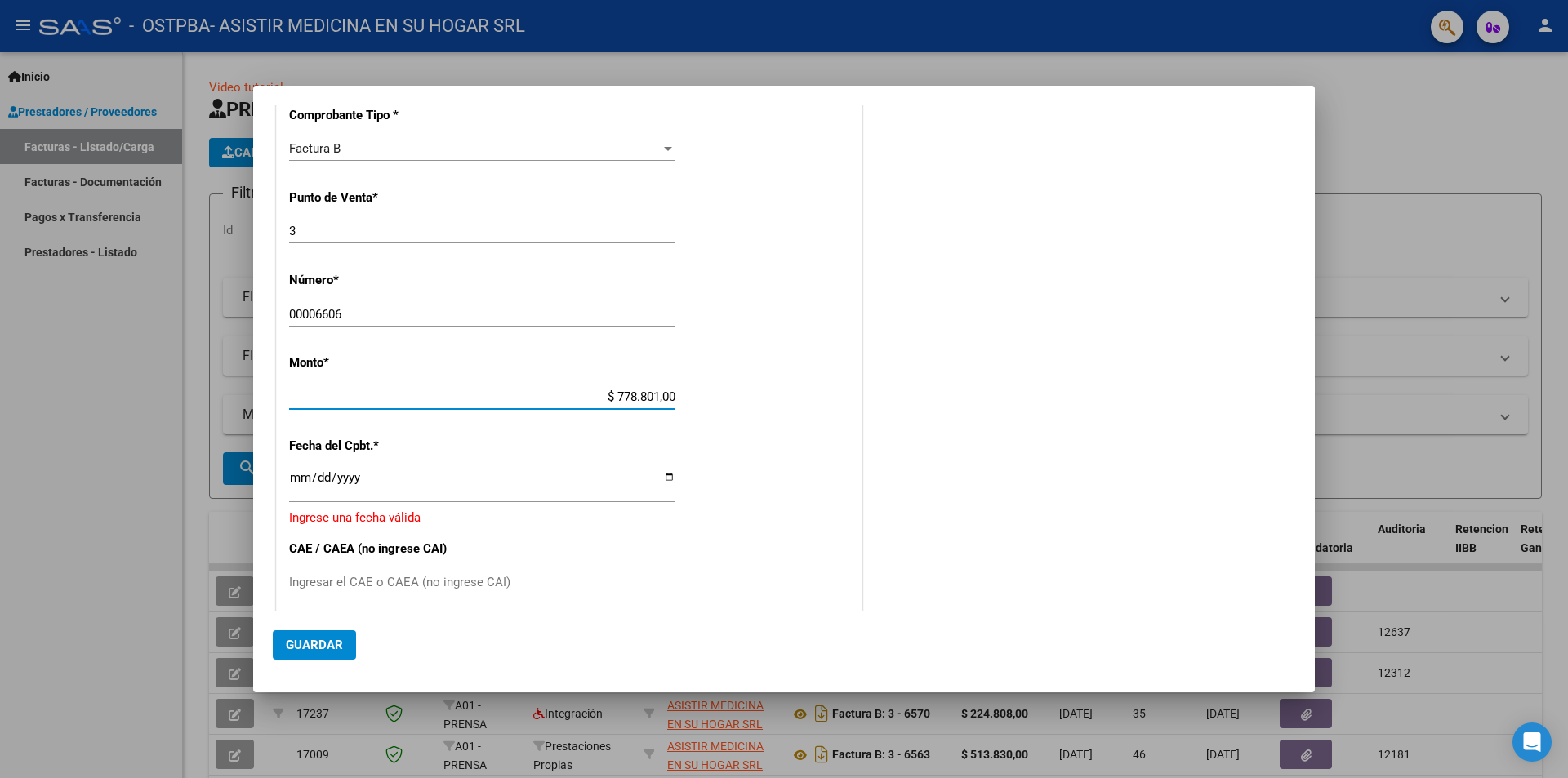
click at [660, 477] on input "Ingresar la fecha" at bounding box center [482, 483] width 387 height 26
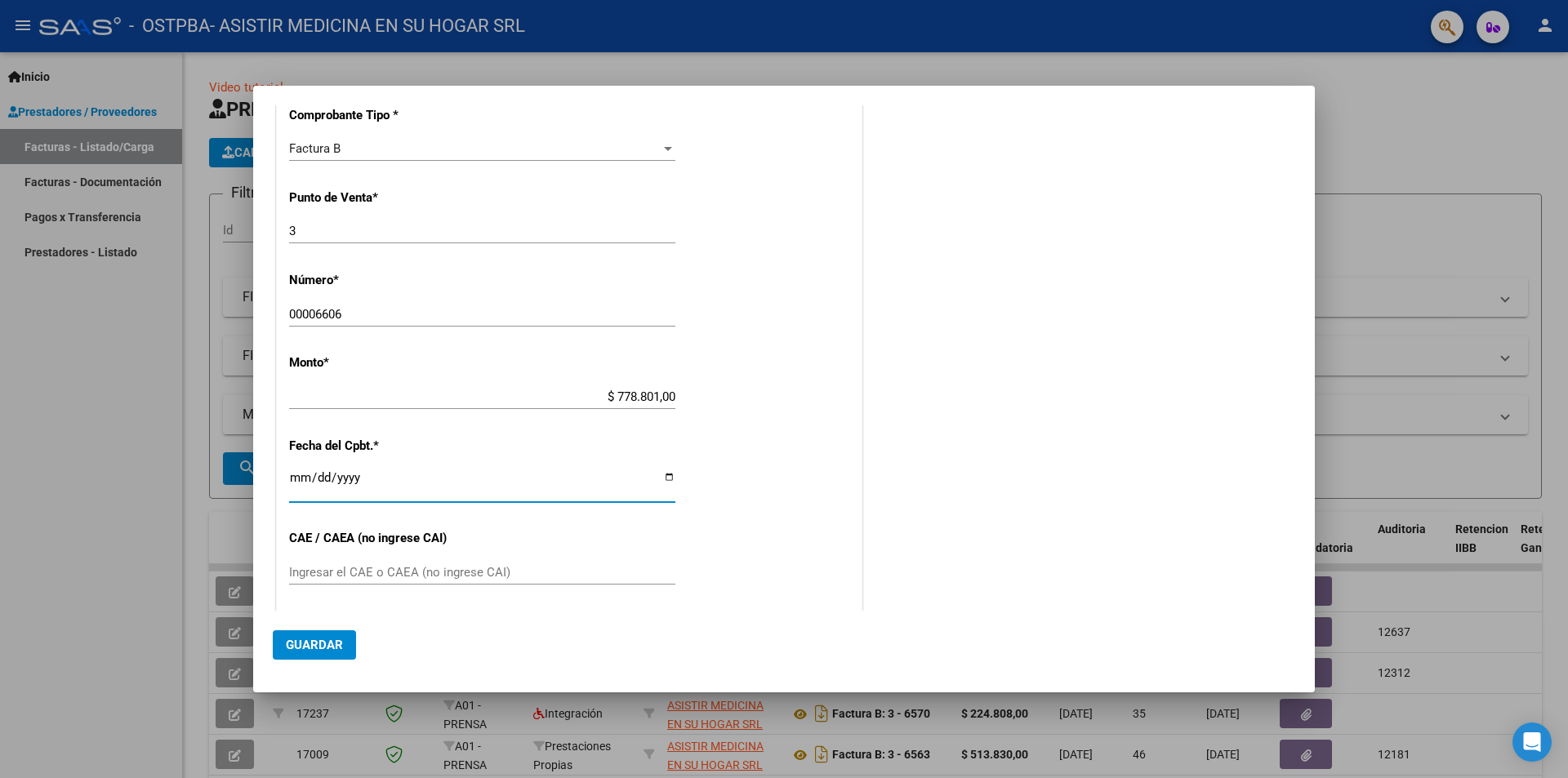
type input "[DATE]"
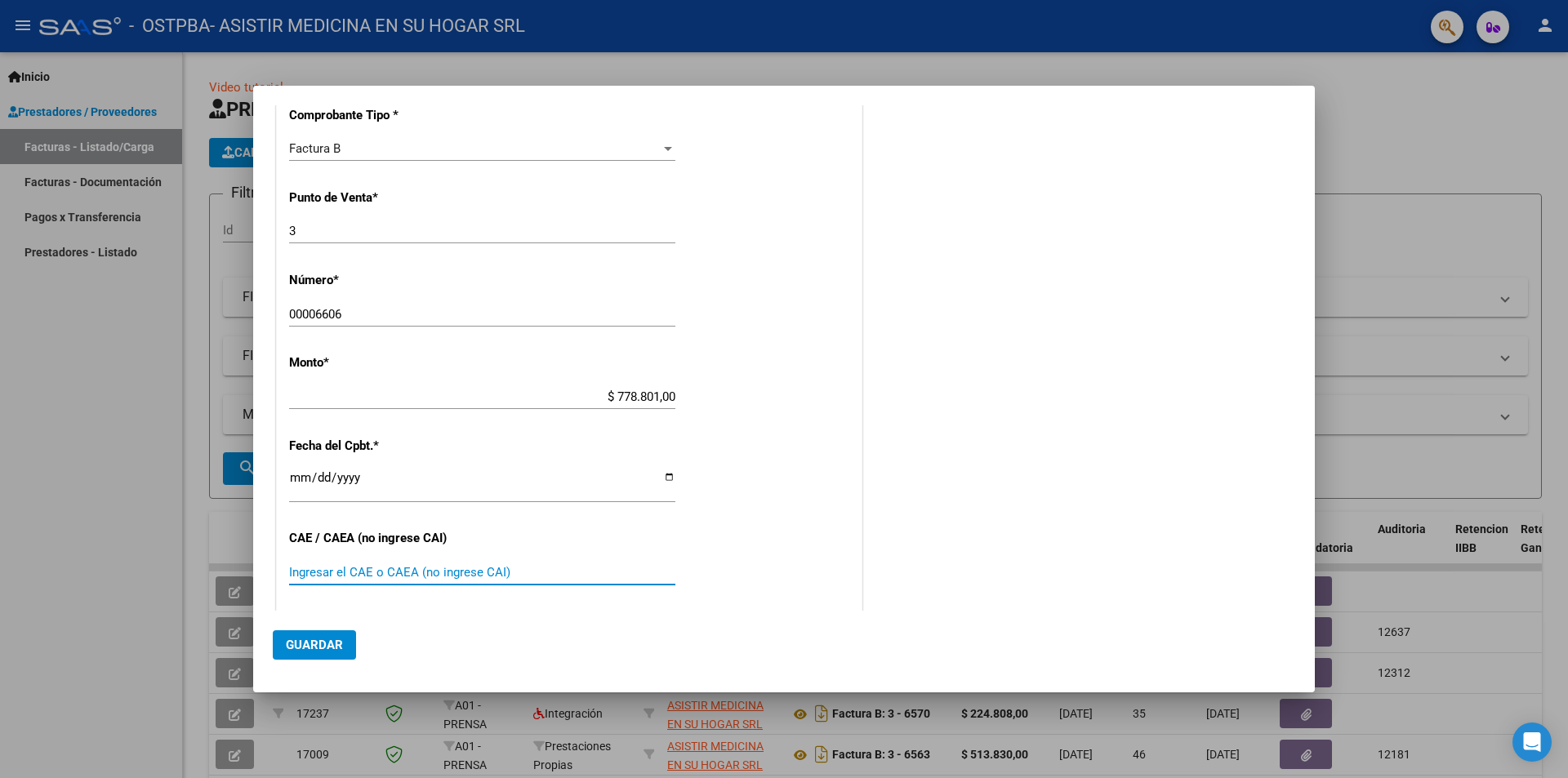
click at [415, 573] on input "Ingresar el CAE o CAEA (no ingrese CAI)" at bounding box center [482, 572] width 387 height 15
type input "75373394397426"
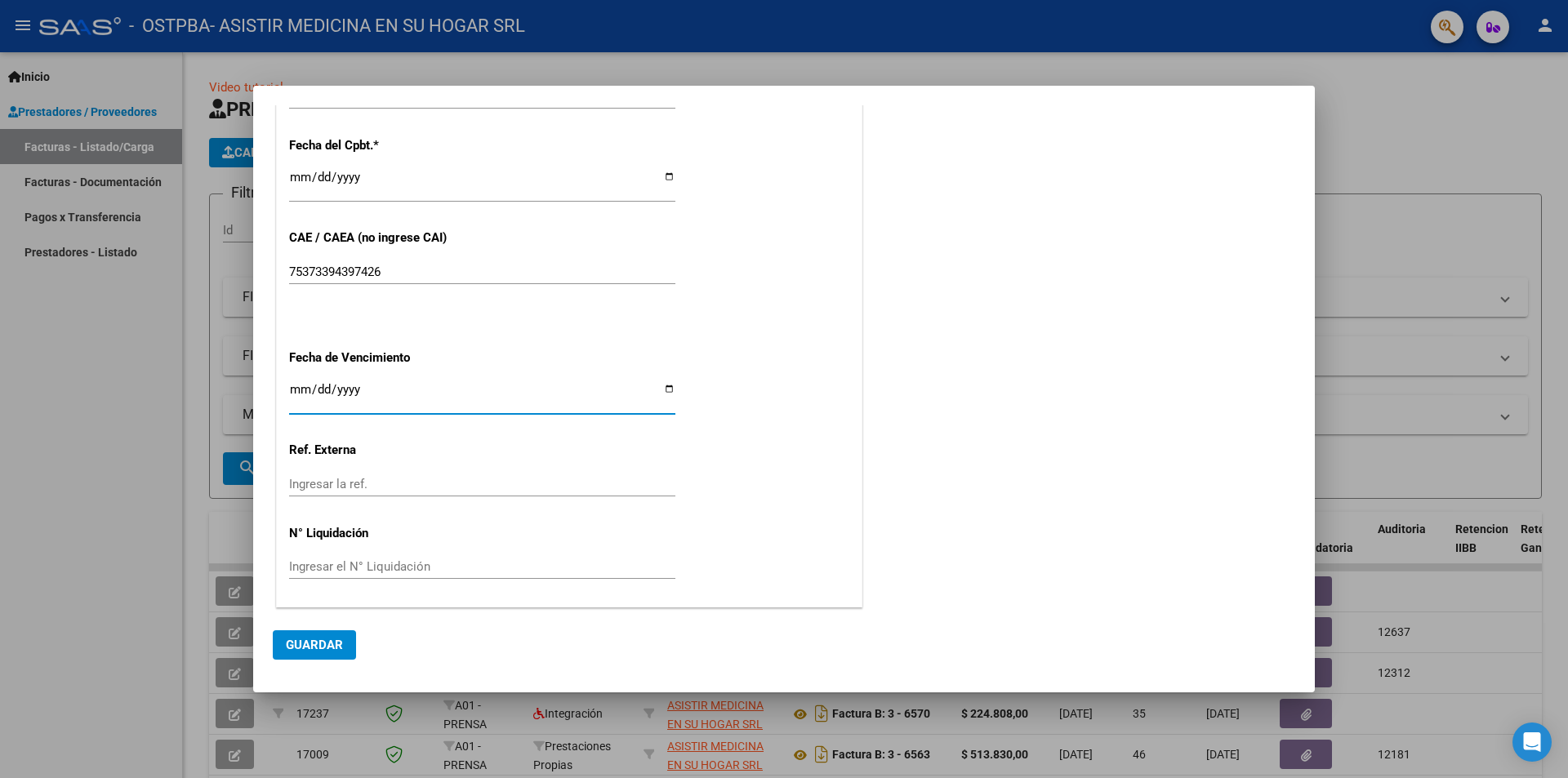
click at [663, 387] on input "Ingresar la fecha" at bounding box center [482, 395] width 387 height 26
type input "[DATE]"
click at [413, 488] on input "Ingresar la ref." at bounding box center [482, 483] width 387 height 15
click at [323, 644] on span "Guardar" at bounding box center [314, 644] width 57 height 15
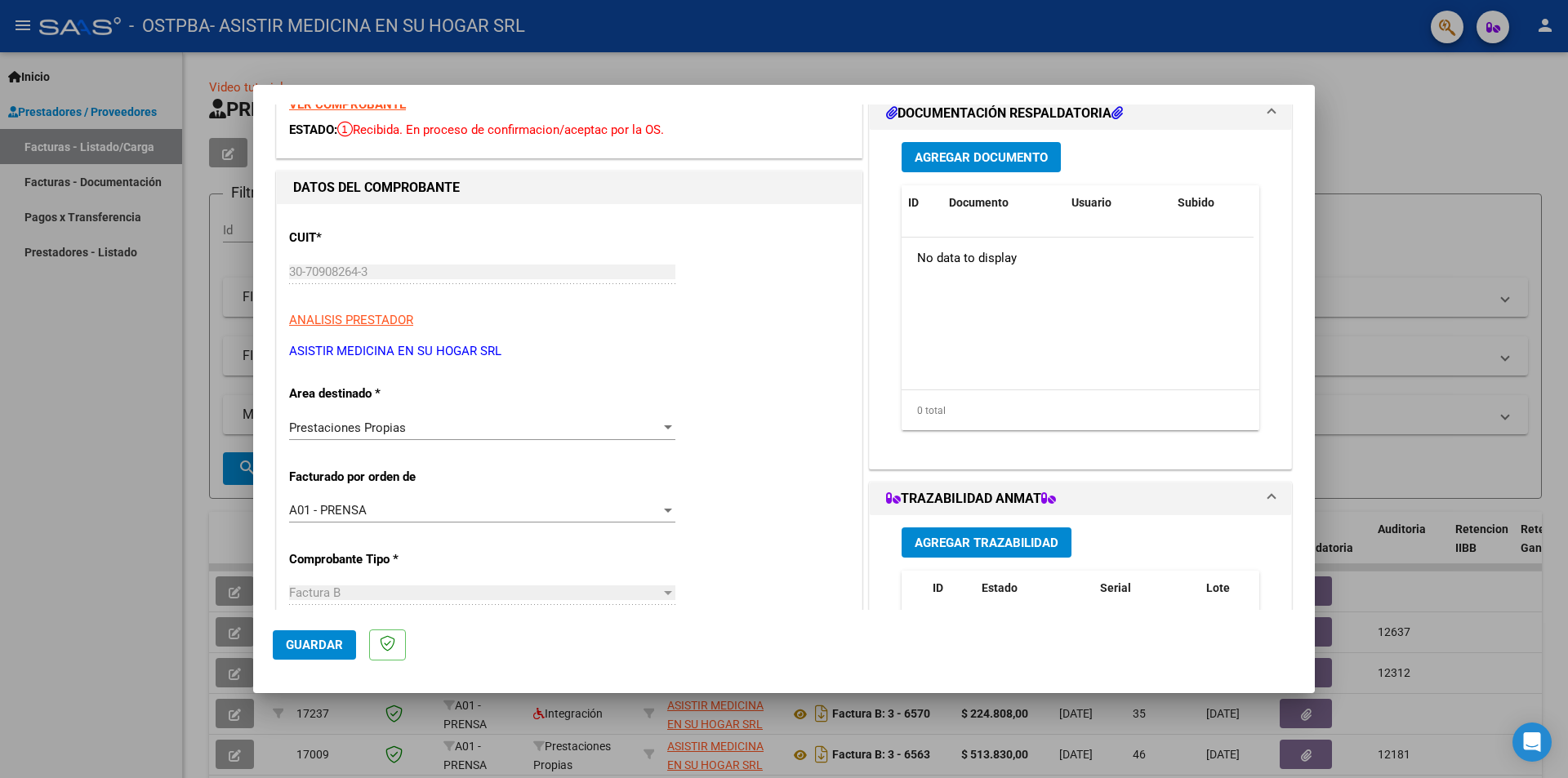
scroll to position [0, 0]
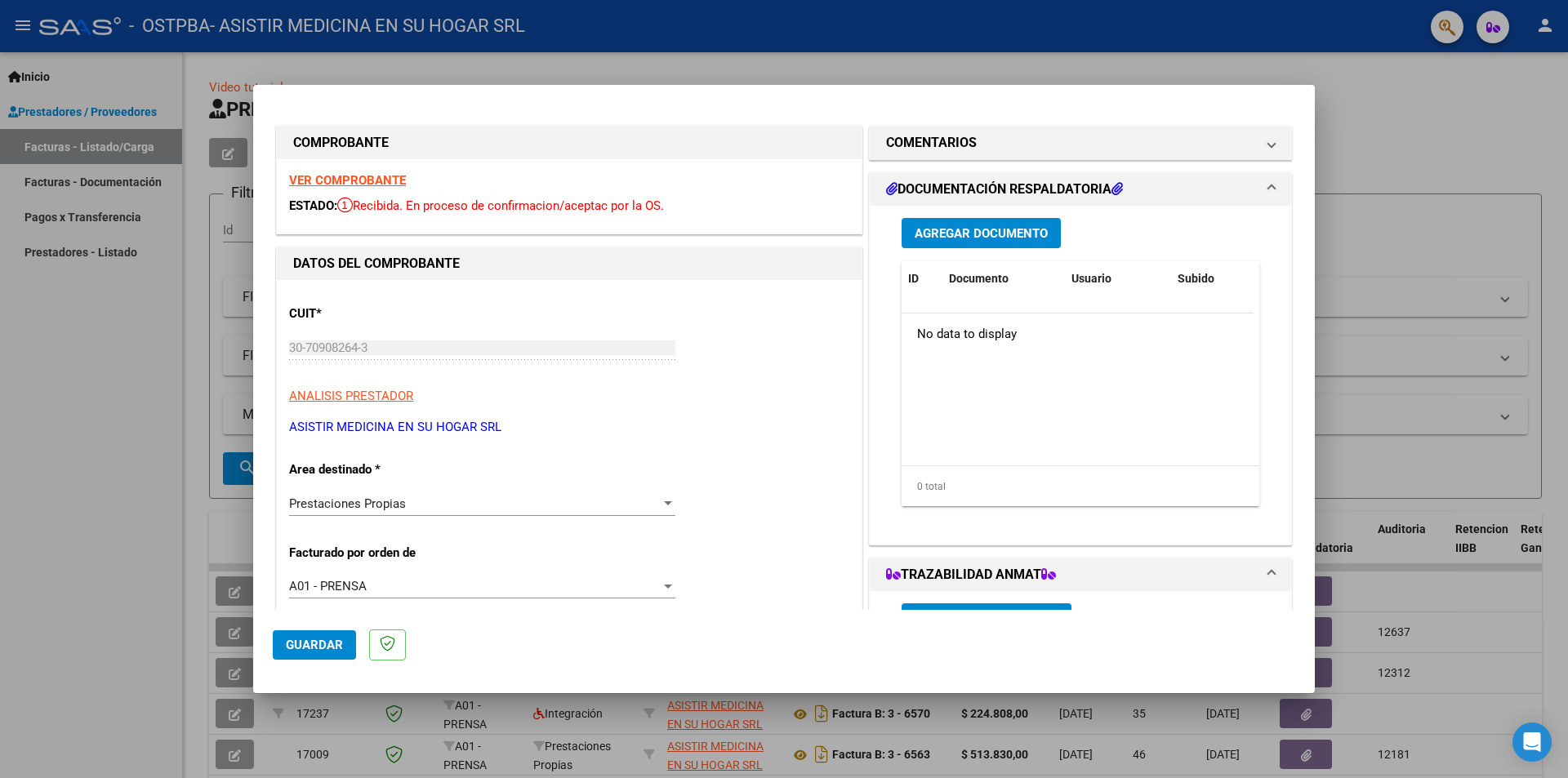
click at [1003, 237] on span "Agregar Documento" at bounding box center [981, 233] width 133 height 15
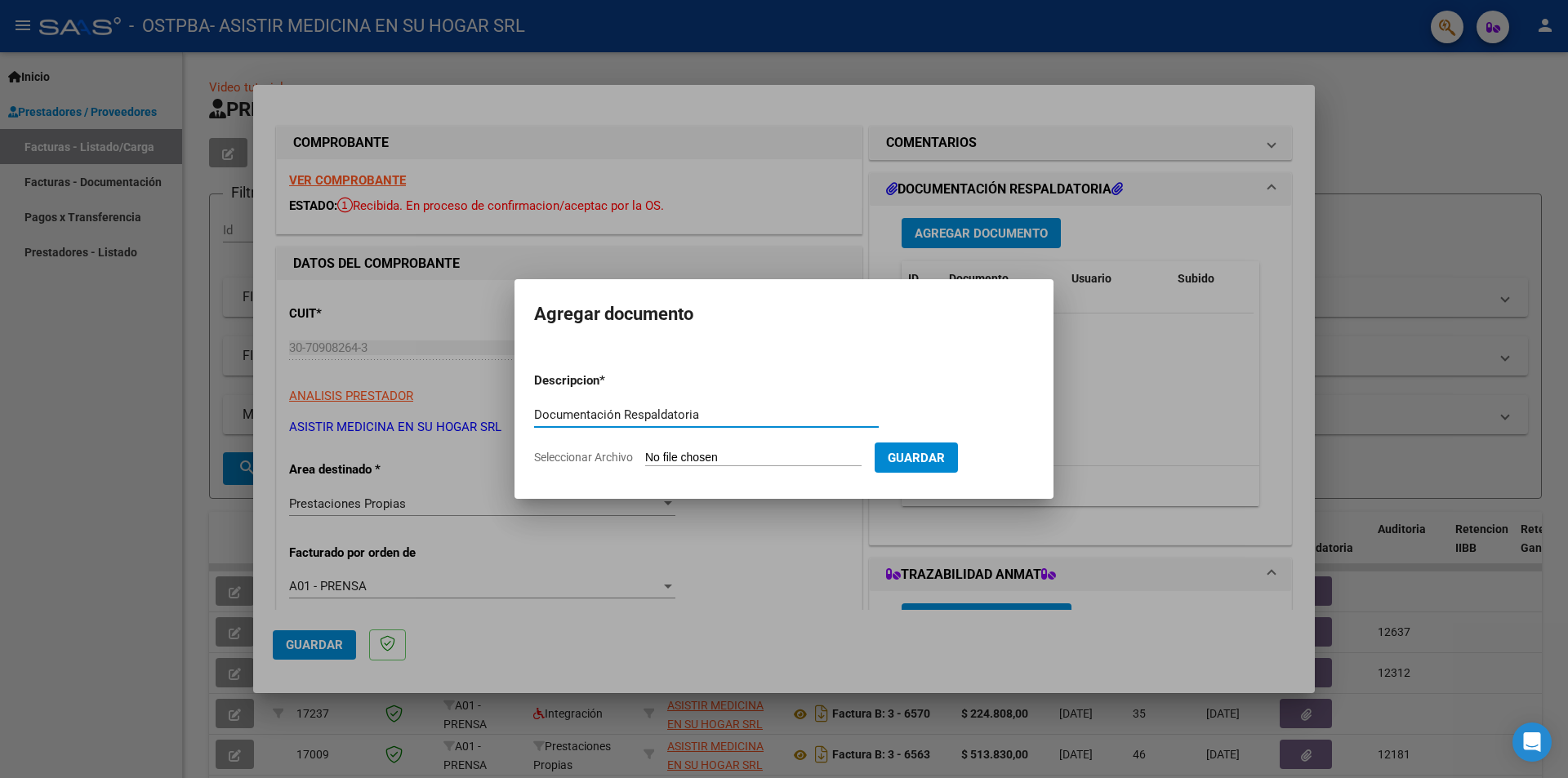
type input "Documentación Respaldatoria"
click at [671, 456] on input "Seleccionar Archivo" at bounding box center [753, 458] width 216 height 16
type input "C:\fakepath\Doc Resp Prest Propias (2).pdf"
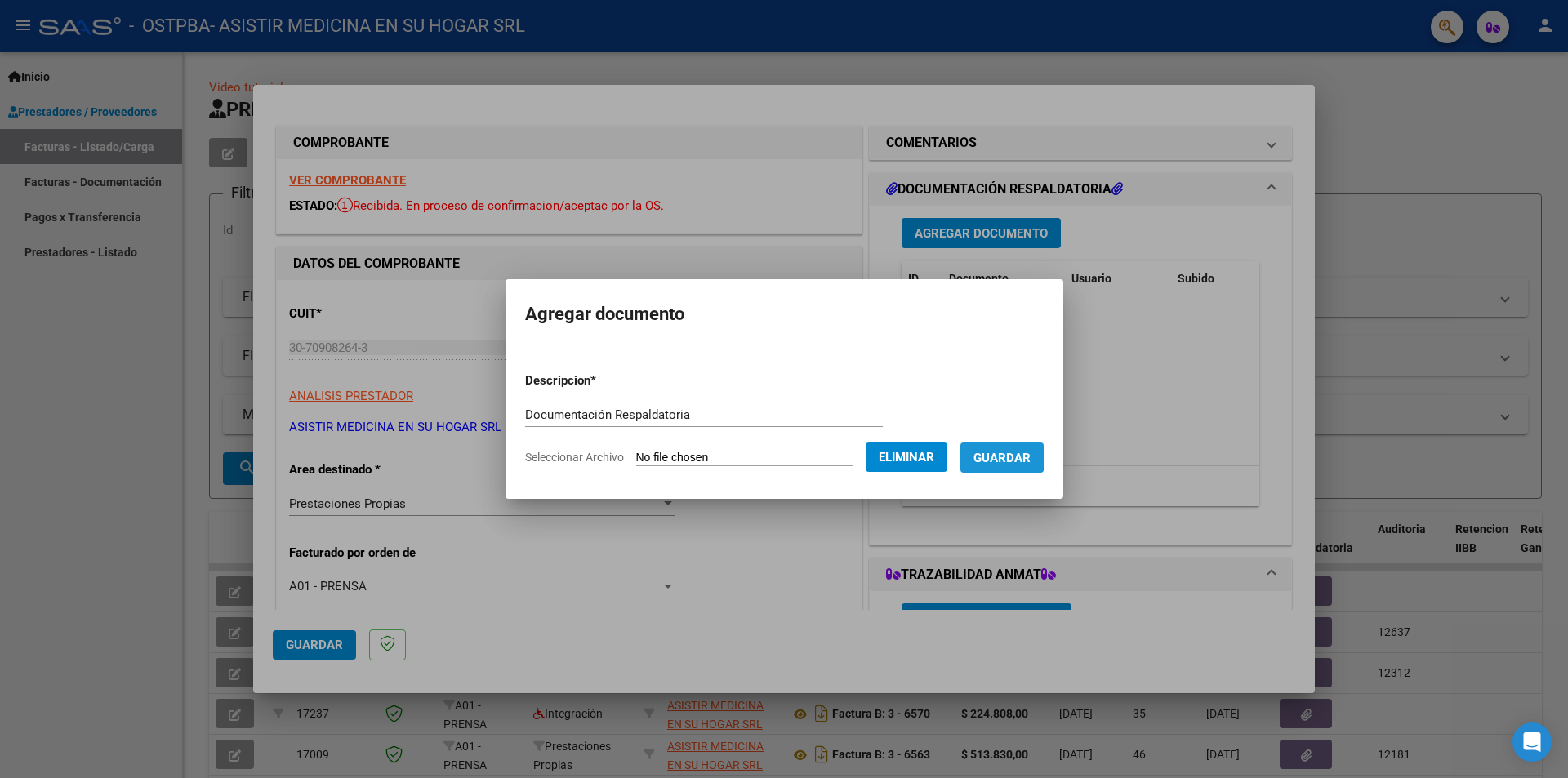
click at [1010, 454] on span "Guardar" at bounding box center [1001, 457] width 57 height 15
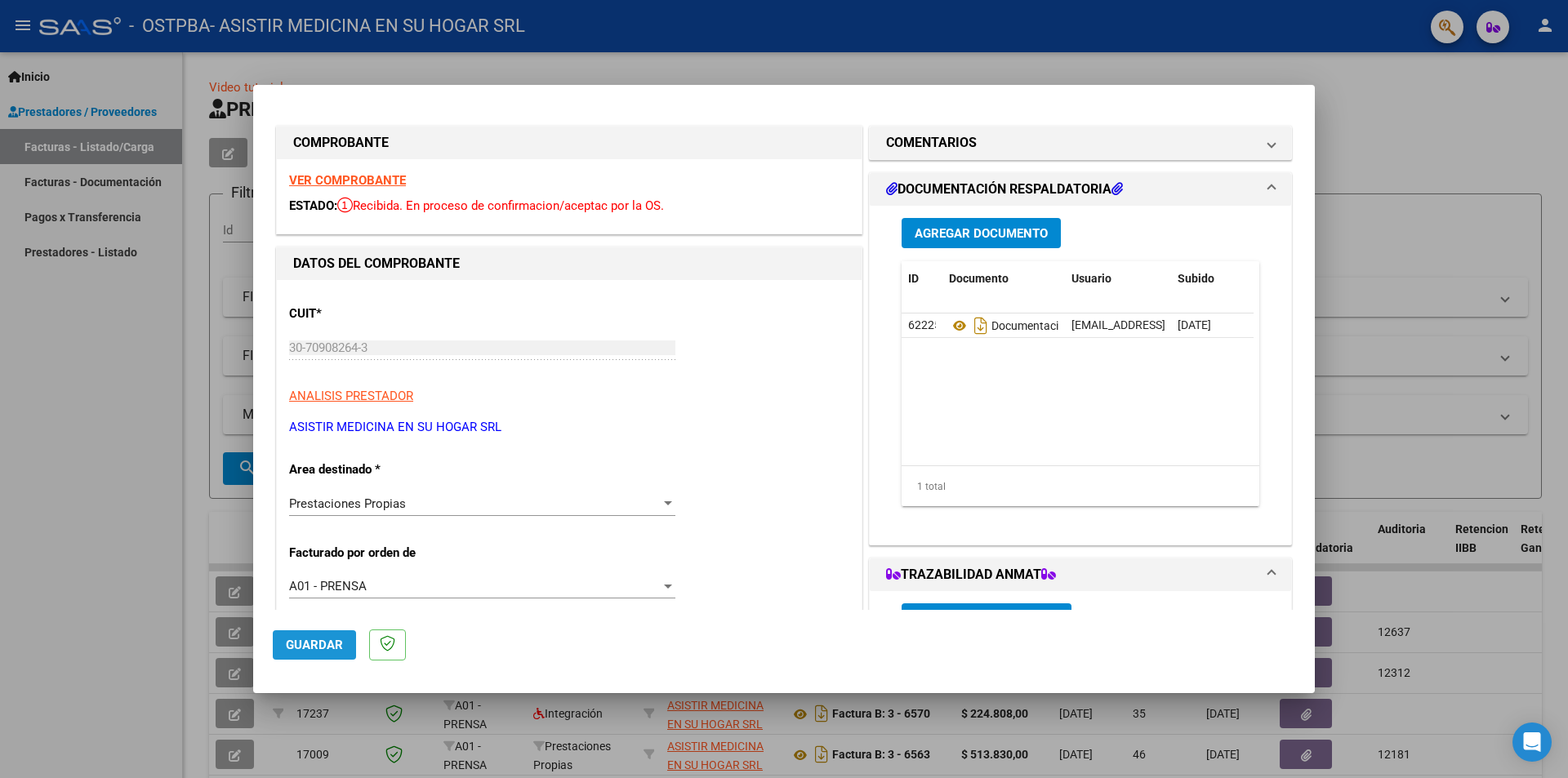
click at [312, 645] on span "Guardar" at bounding box center [314, 644] width 57 height 15
click at [899, 33] on span "x" at bounding box center [902, 39] width 6 height 15
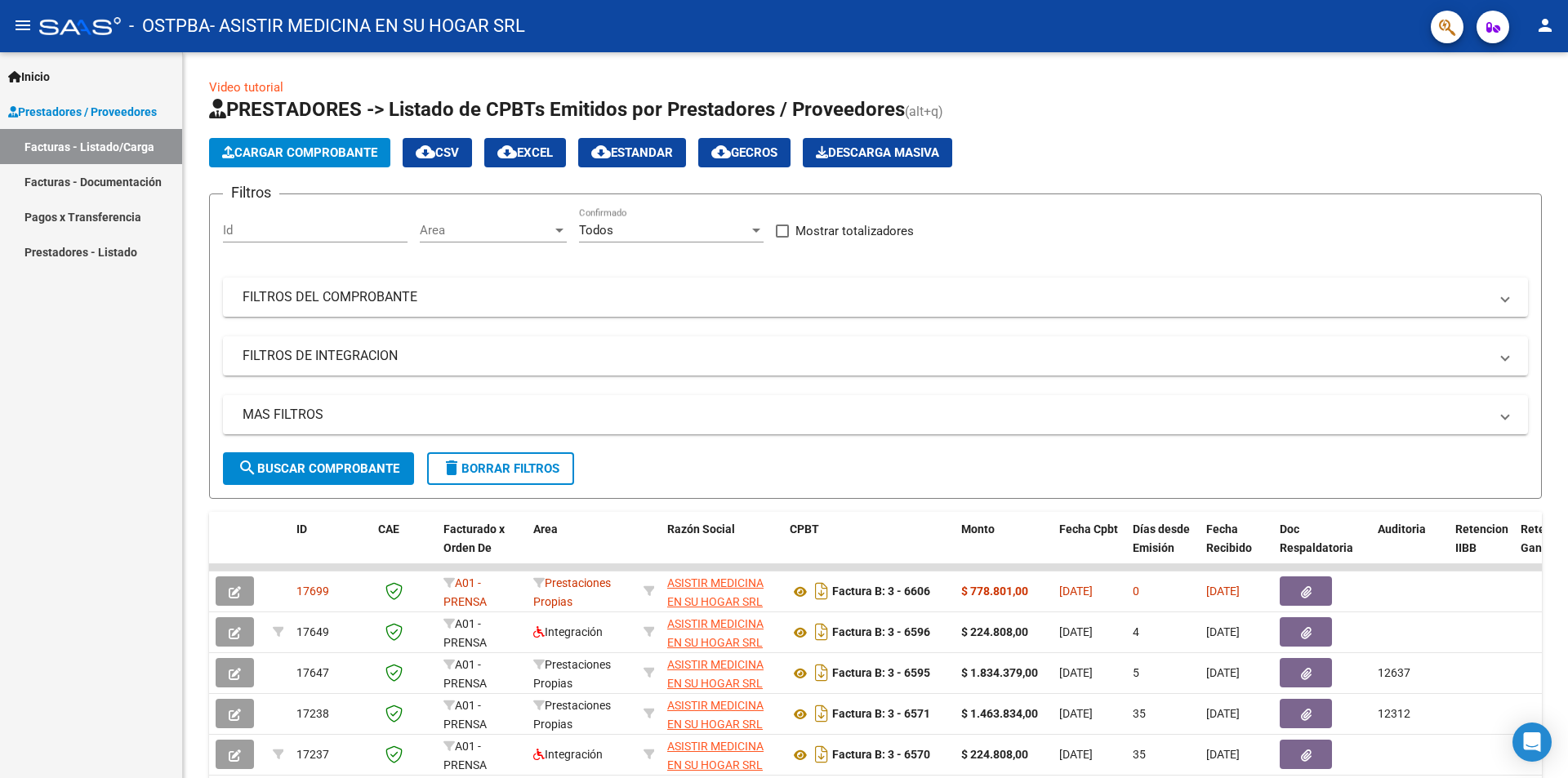
click at [1544, 33] on mat-icon "person" at bounding box center [1545, 25] width 19 height 19
click at [1498, 109] on button "exit_to_app Salir" at bounding box center [1511, 108] width 100 height 39
